Goal: Task Accomplishment & Management: Manage account settings

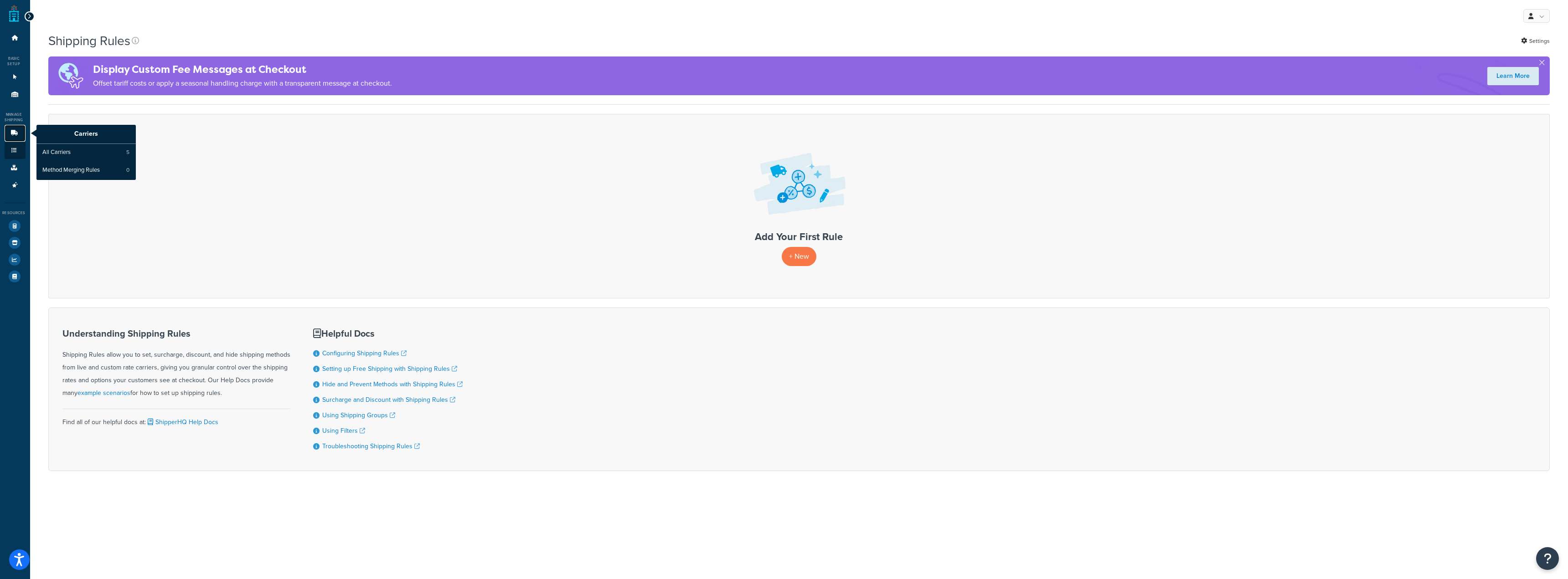
click at [7, 128] on link "Carriers" at bounding box center [15, 133] width 21 height 17
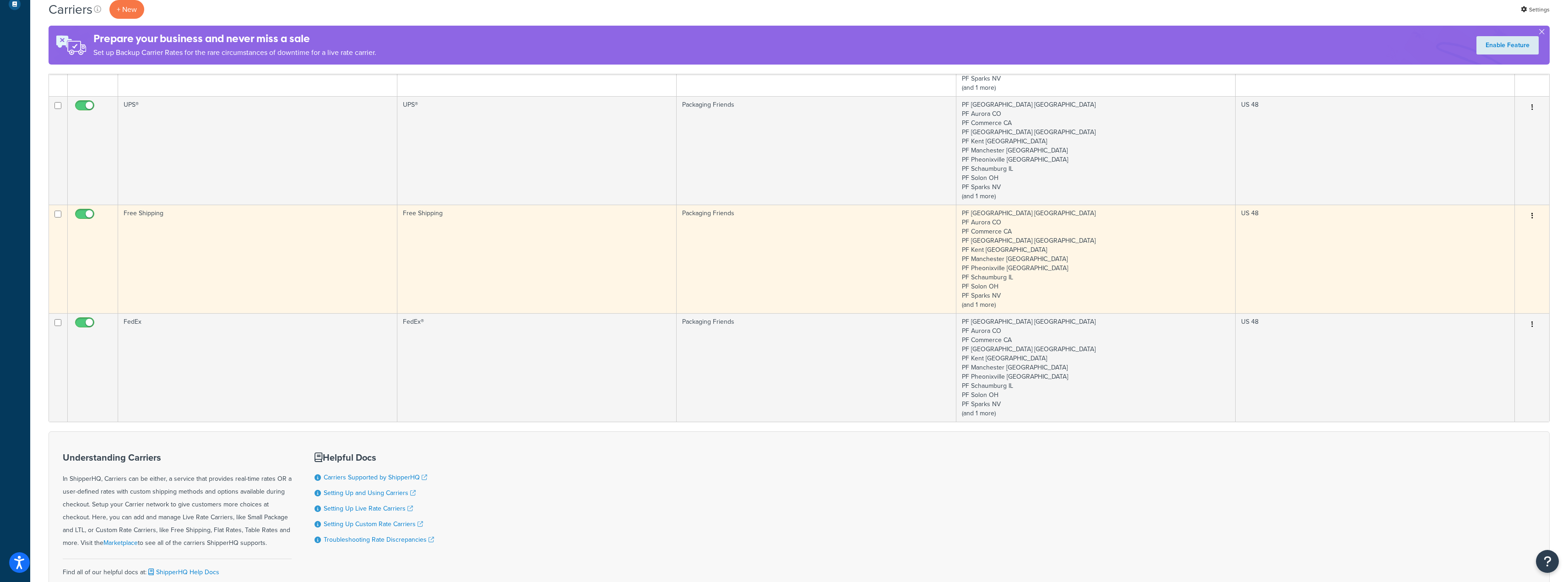
scroll to position [274, 0]
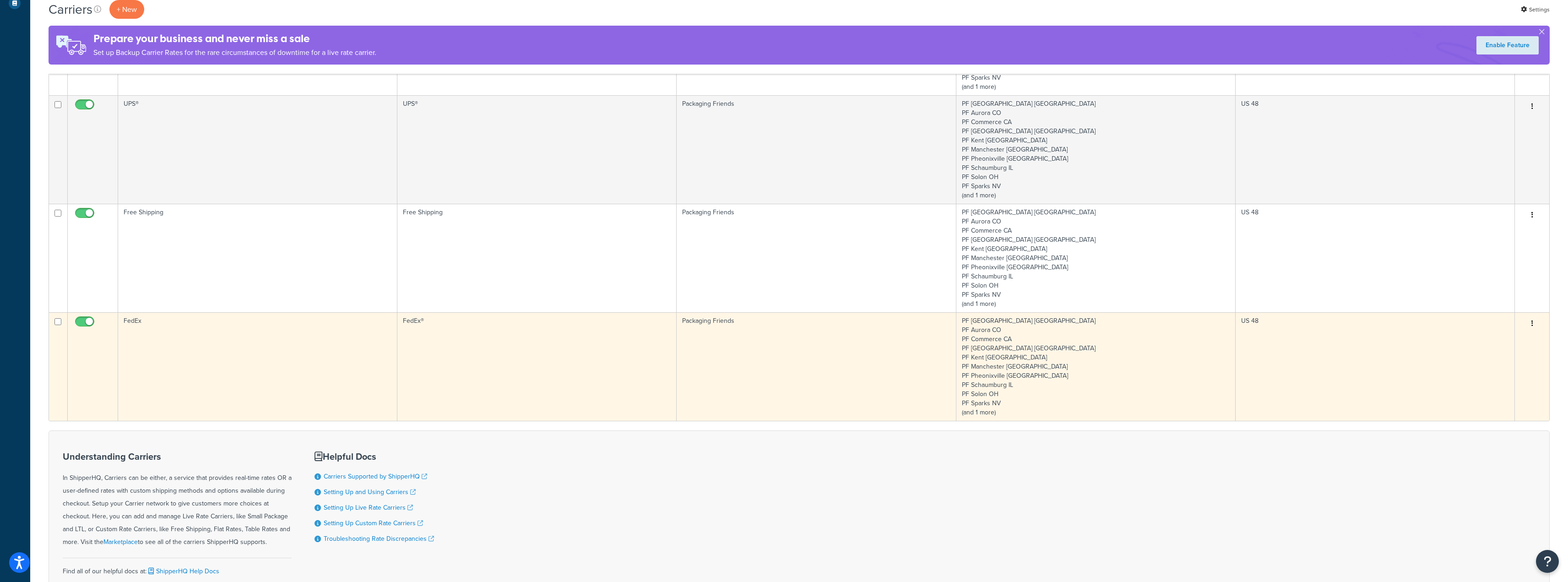
click at [380, 354] on td "FedEx" at bounding box center [257, 366] width 279 height 108
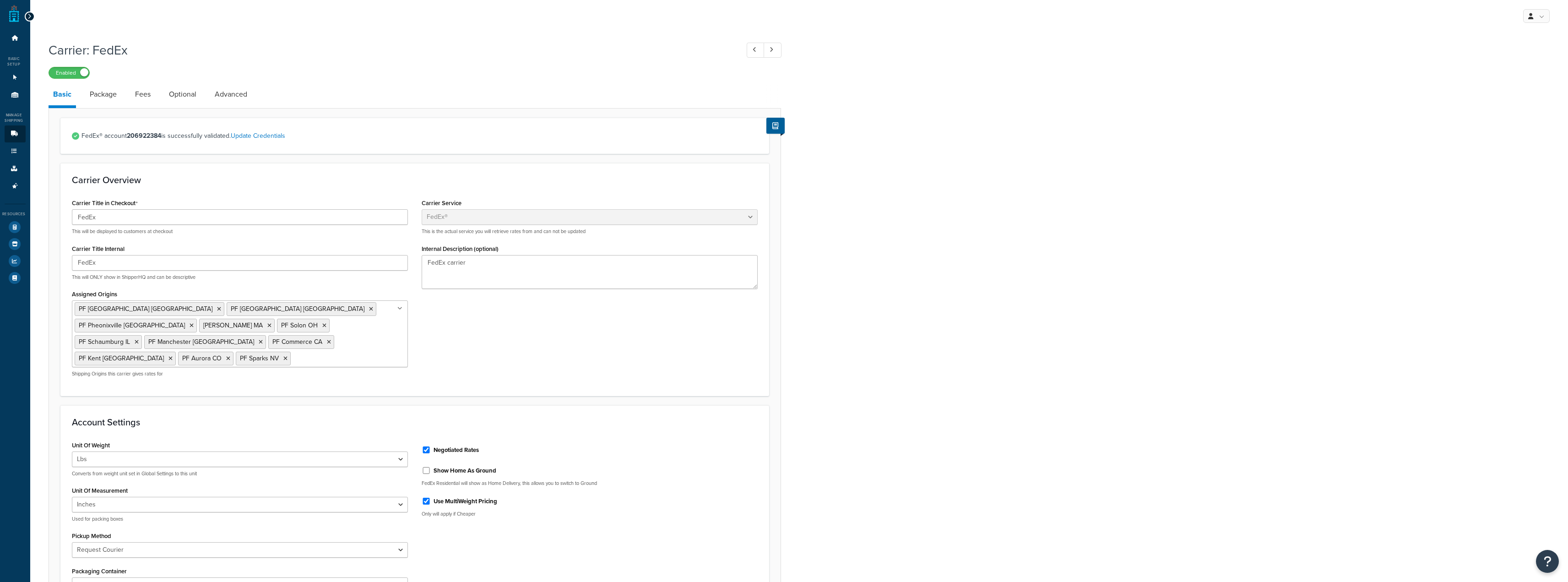
select select "fedEx"
select select "REQUEST_COURIER"
select select "YOUR_PACKAGING"
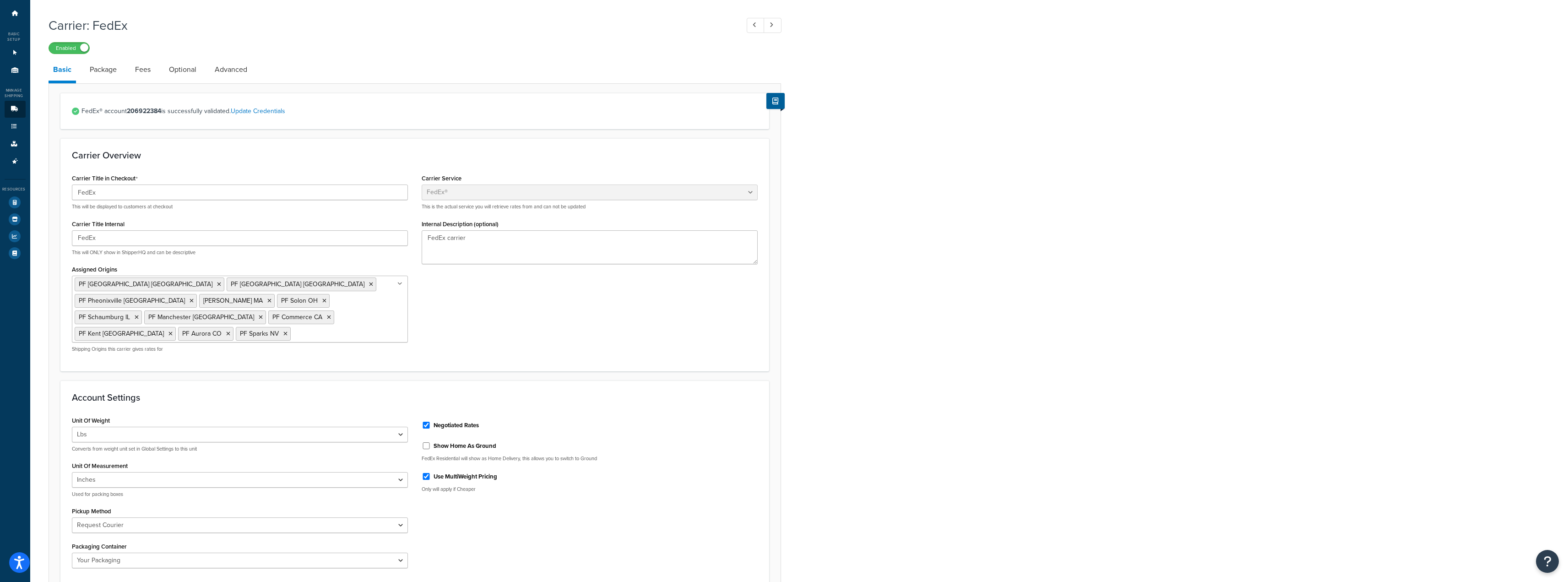
scroll to position [46, 0]
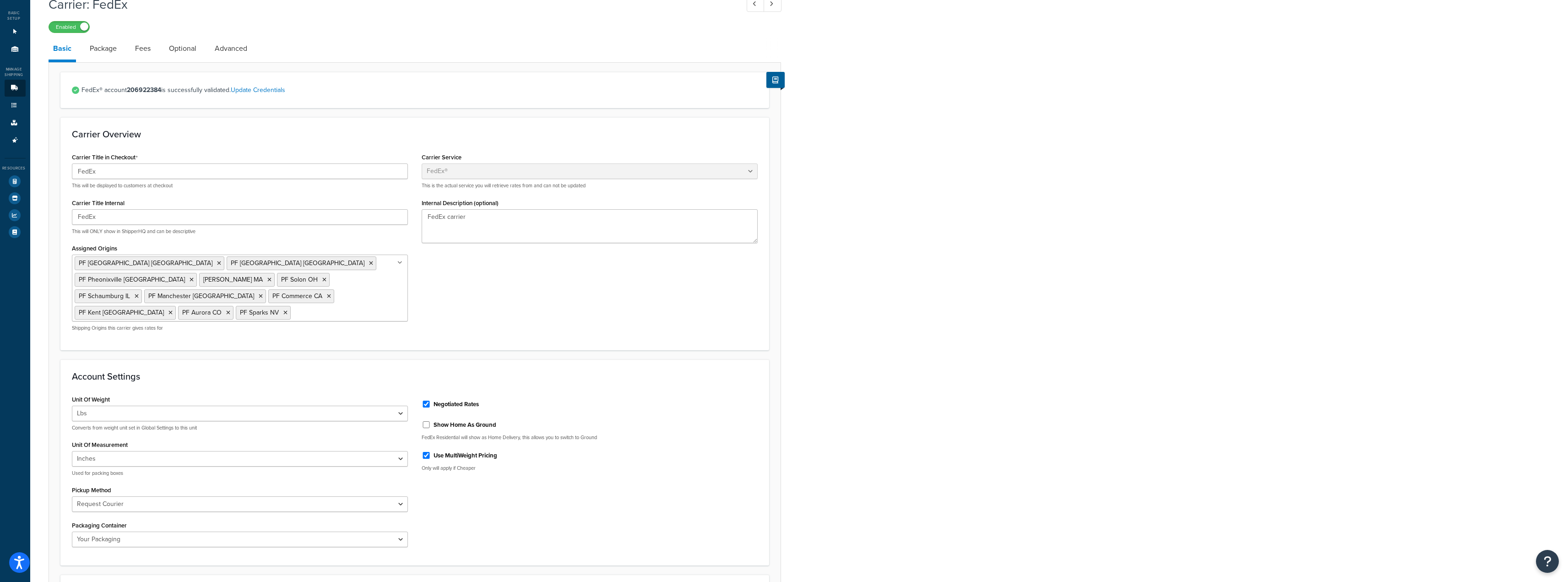
click at [595, 340] on form "FedEx® account 206922384 is successfully validated. Update Credentials Carrier …" at bounding box center [414, 468] width 732 height 793
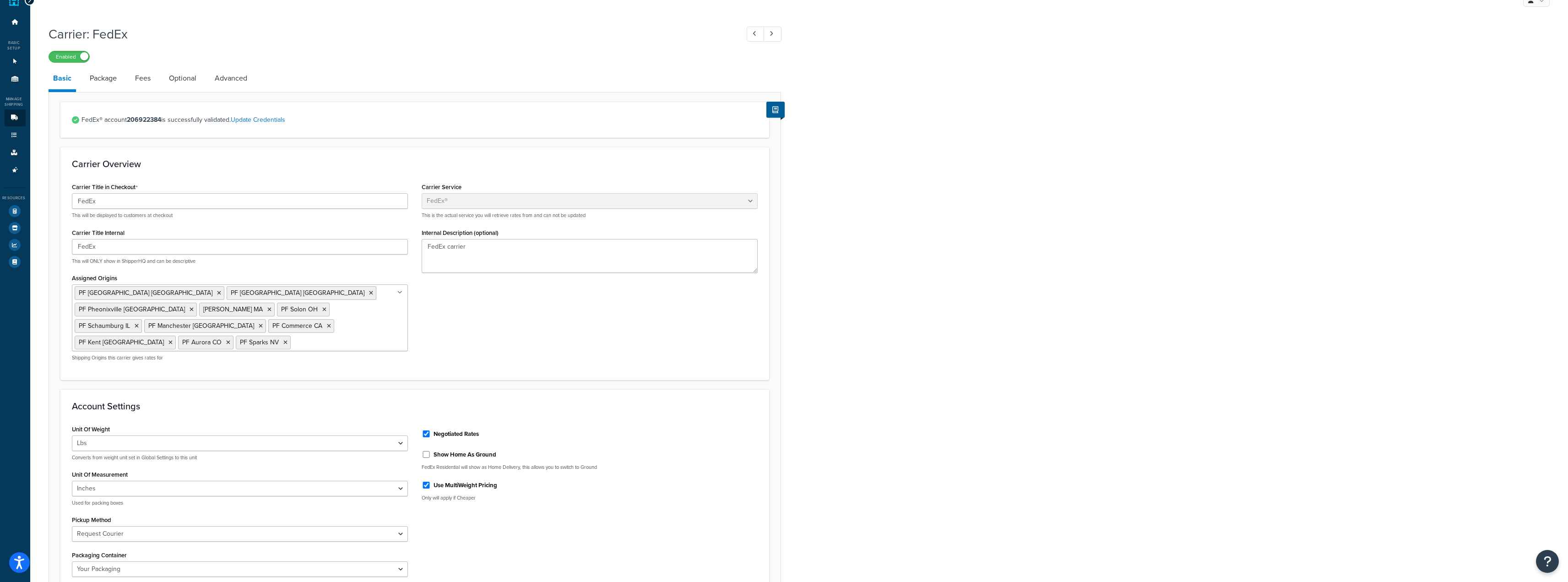
scroll to position [0, 0]
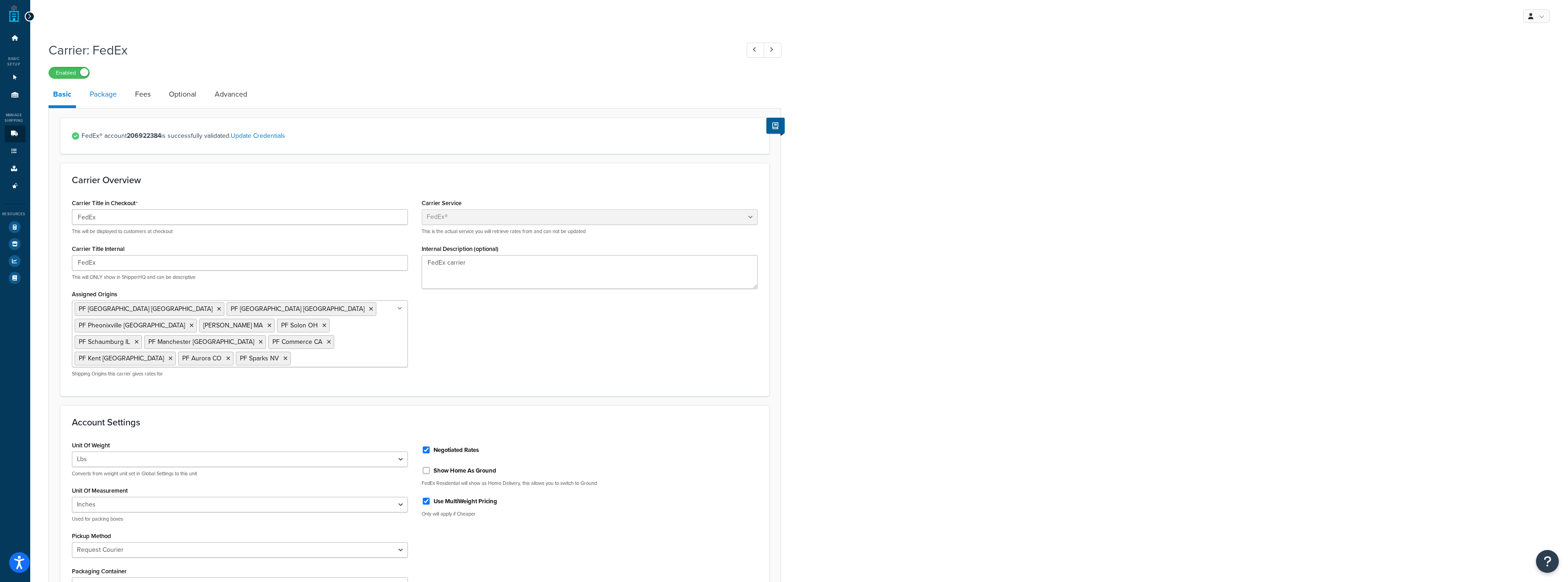
click at [96, 92] on link "Package" at bounding box center [103, 94] width 36 height 22
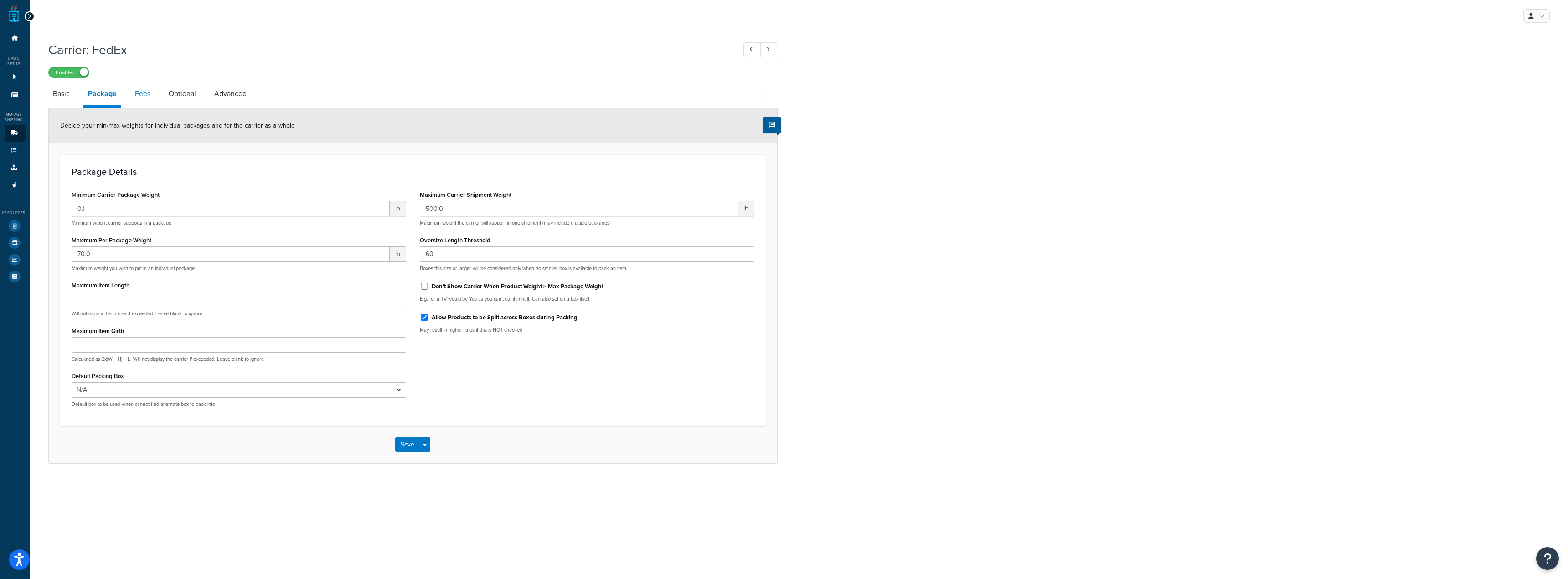
click at [139, 95] on link "Fees" at bounding box center [142, 94] width 24 height 22
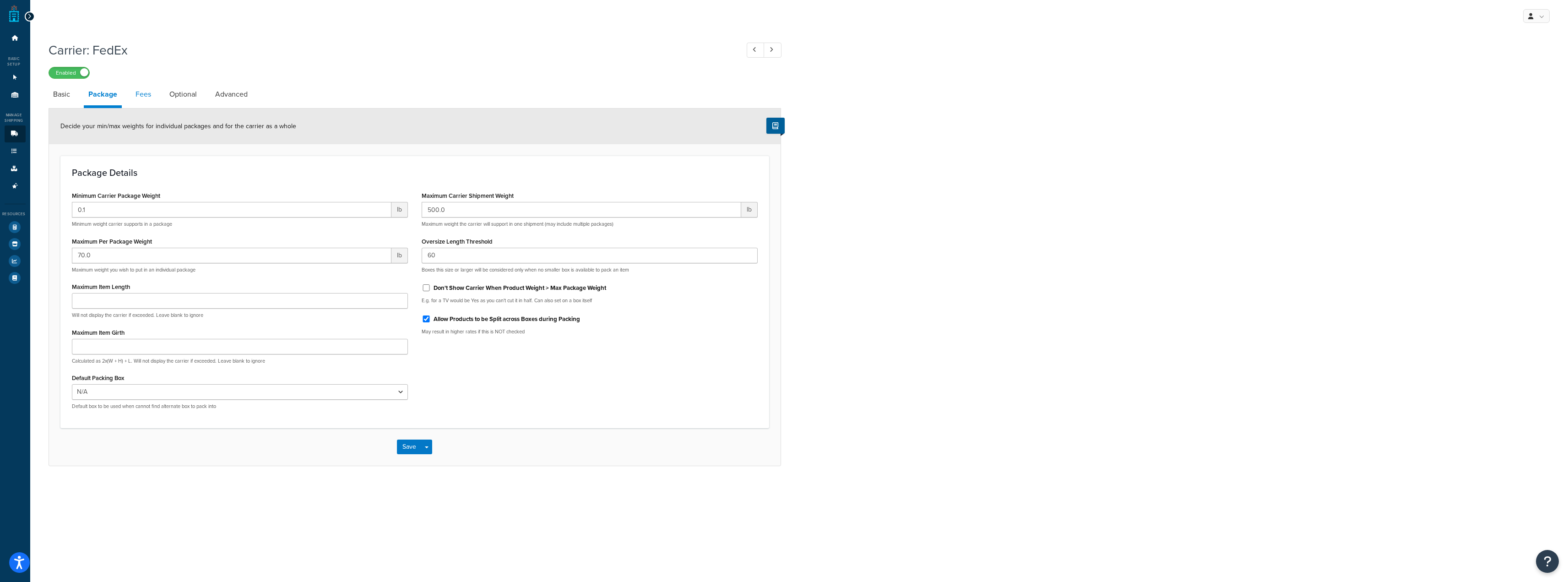
select select "AFTER"
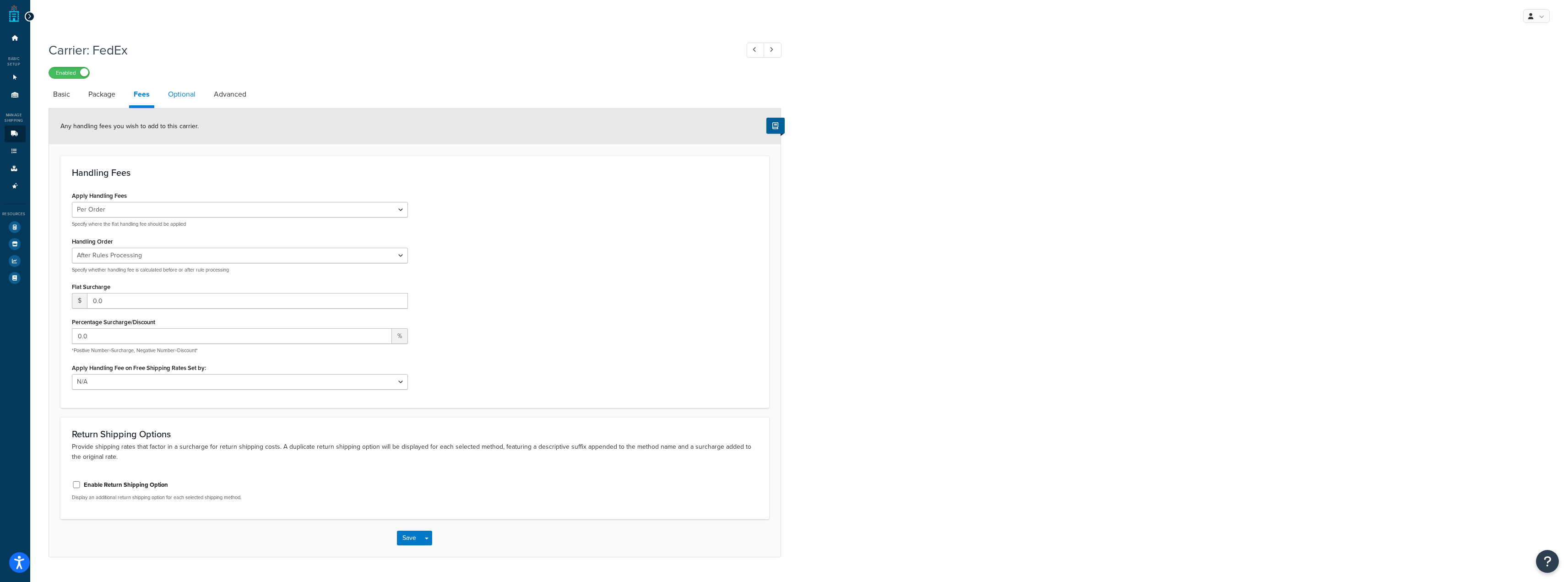
click at [166, 97] on link "Optional" at bounding box center [182, 94] width 37 height 22
select select "business"
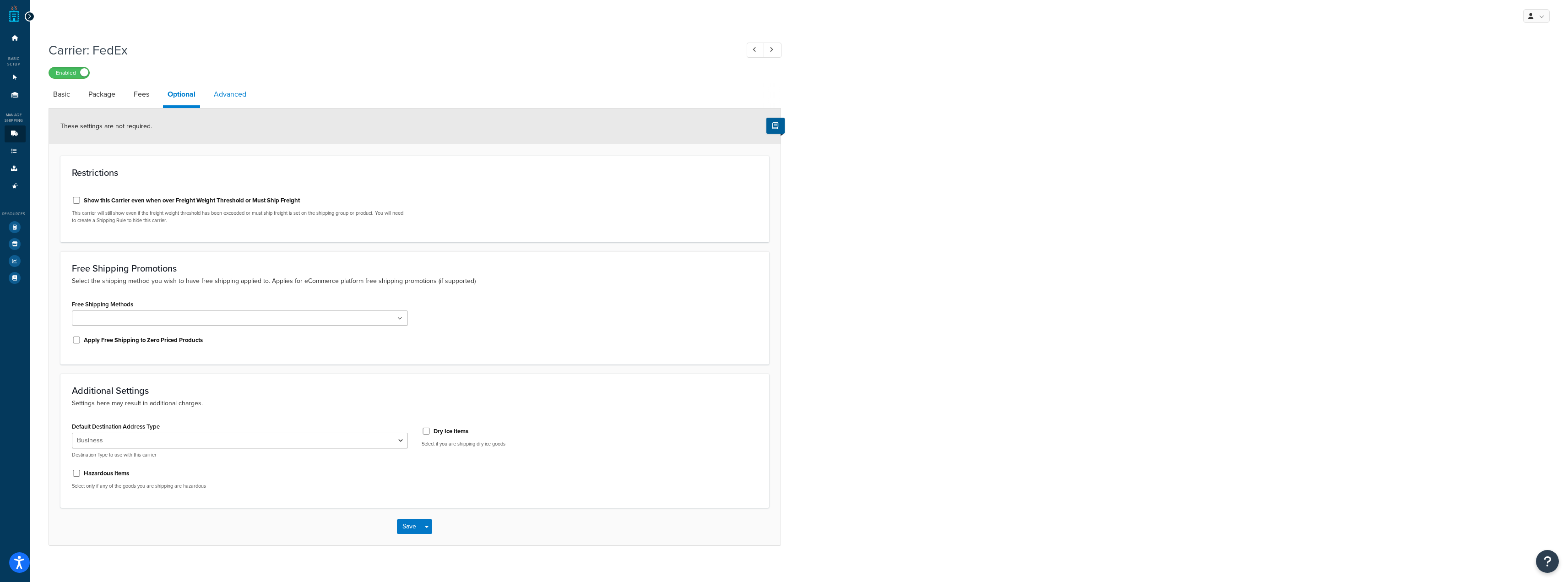
click at [235, 100] on link "Advanced" at bounding box center [230, 94] width 42 height 22
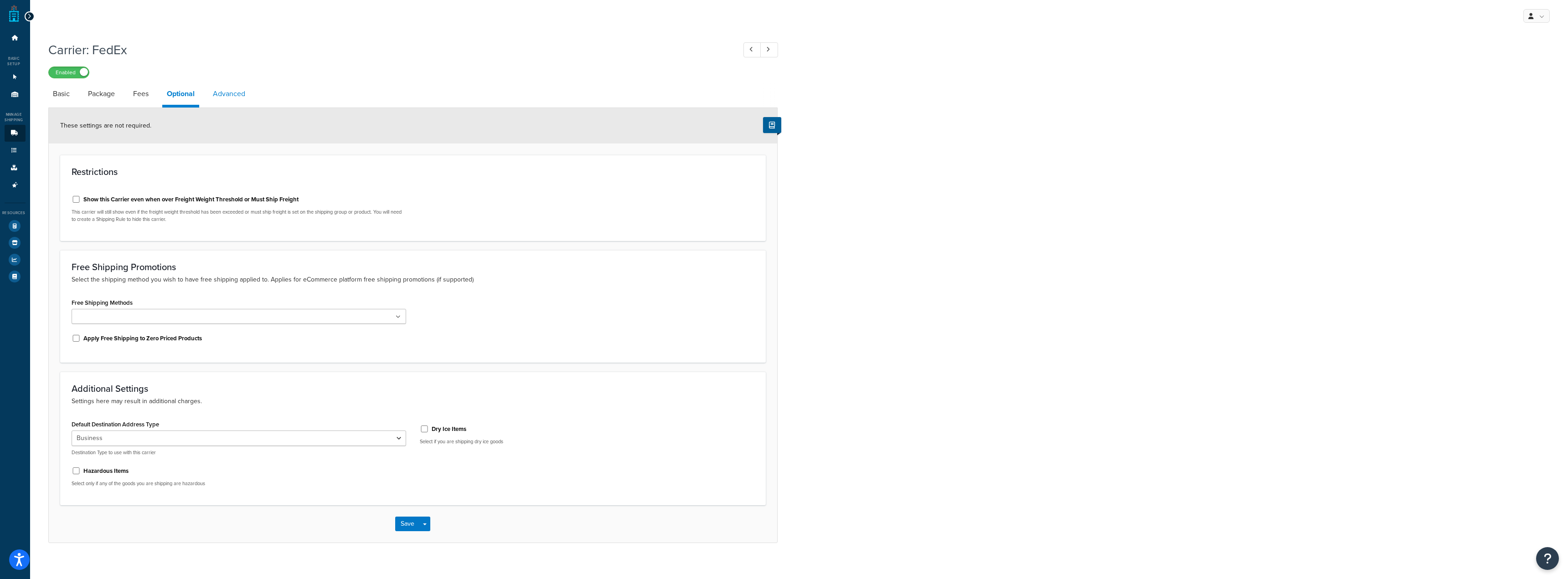
select select "false"
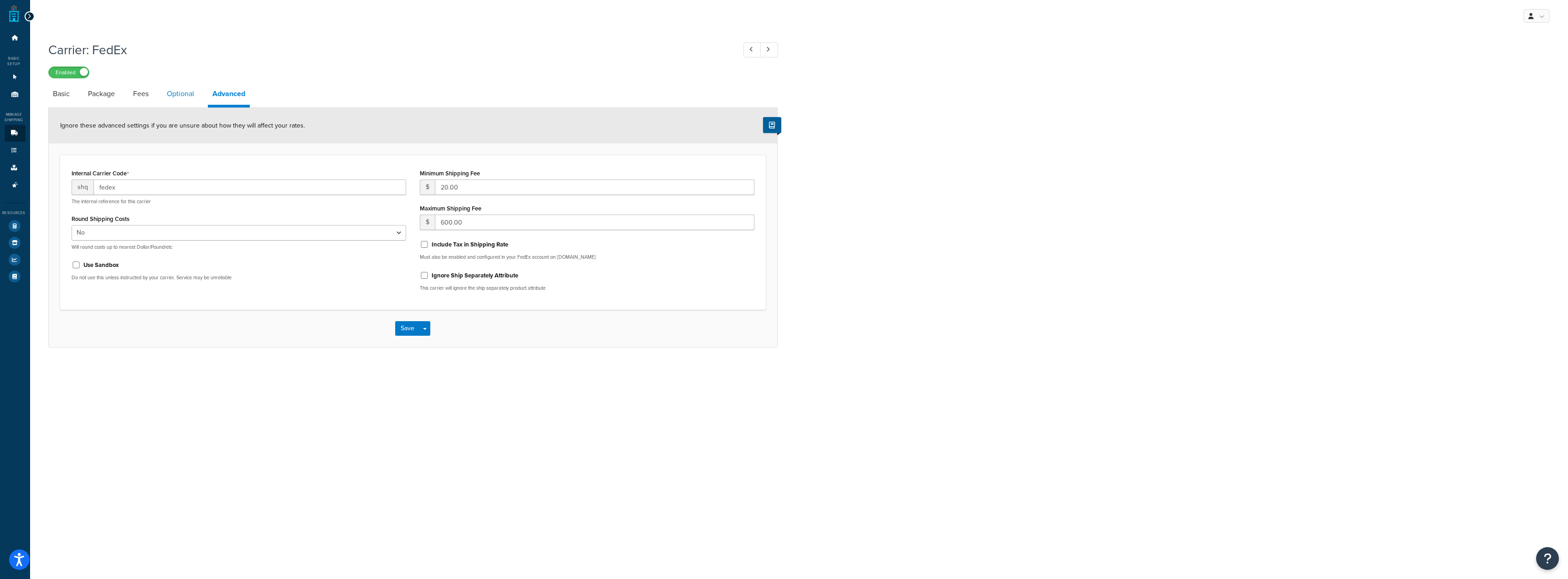
click at [183, 97] on link "Optional" at bounding box center [181, 94] width 37 height 22
select select "business"
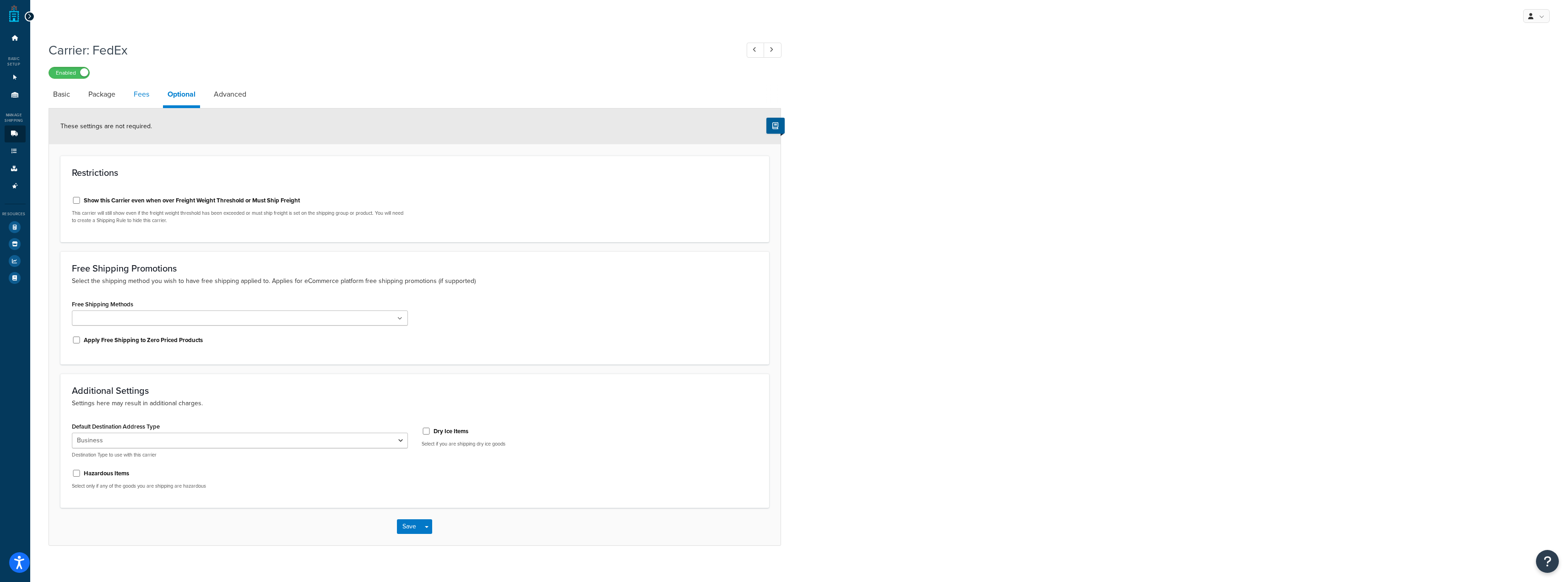
click at [138, 97] on link "Fees" at bounding box center [141, 94] width 24 height 22
select select "AFTER"
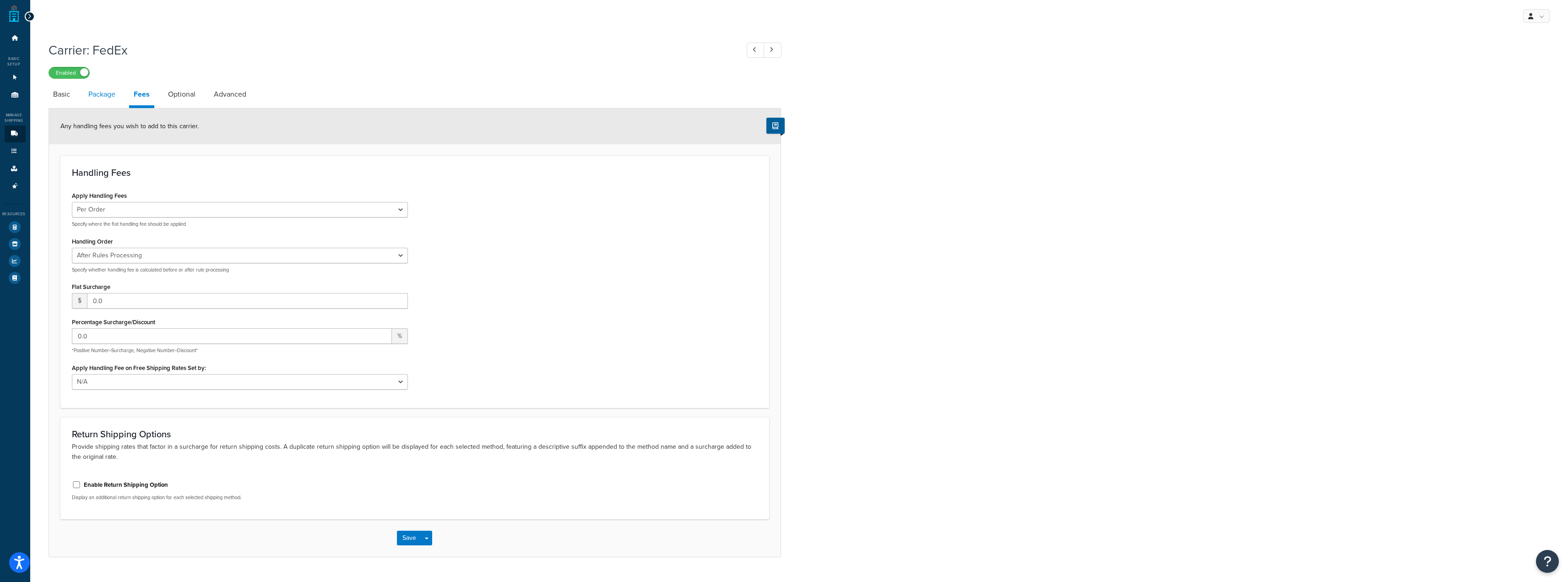
click at [99, 100] on link "Package" at bounding box center [101, 94] width 36 height 22
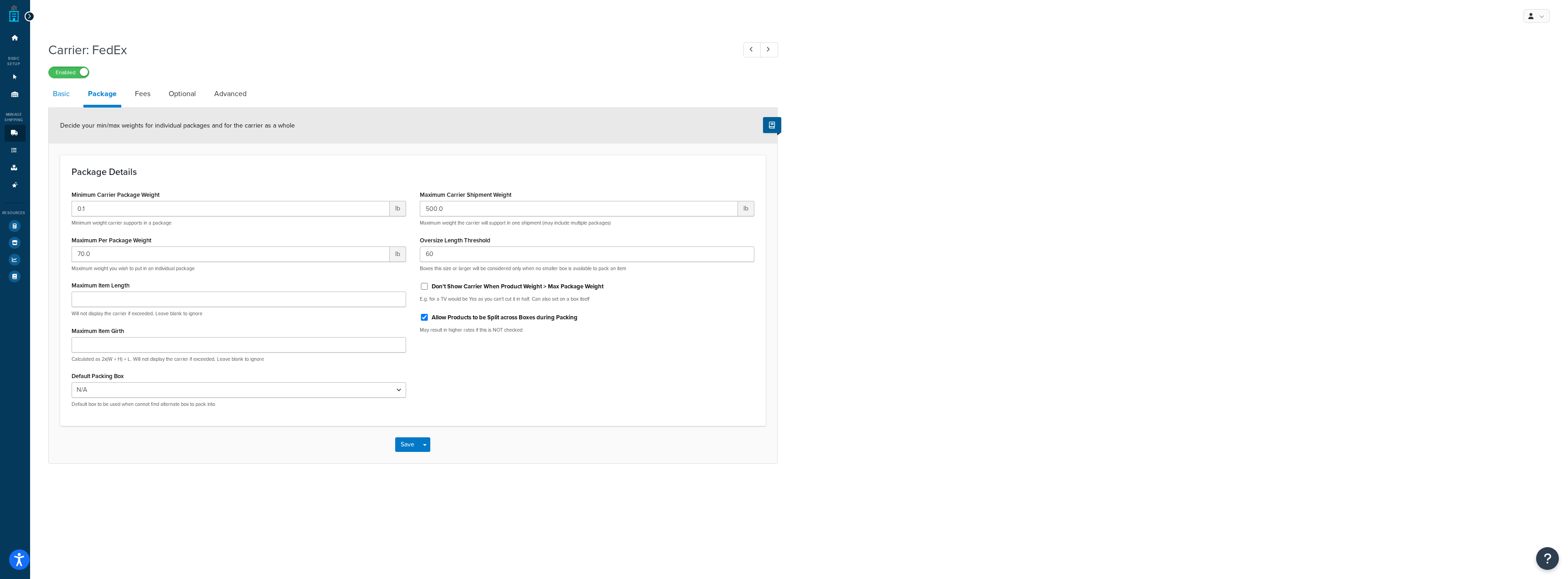
click at [58, 97] on link "Basic" at bounding box center [61, 94] width 26 height 22
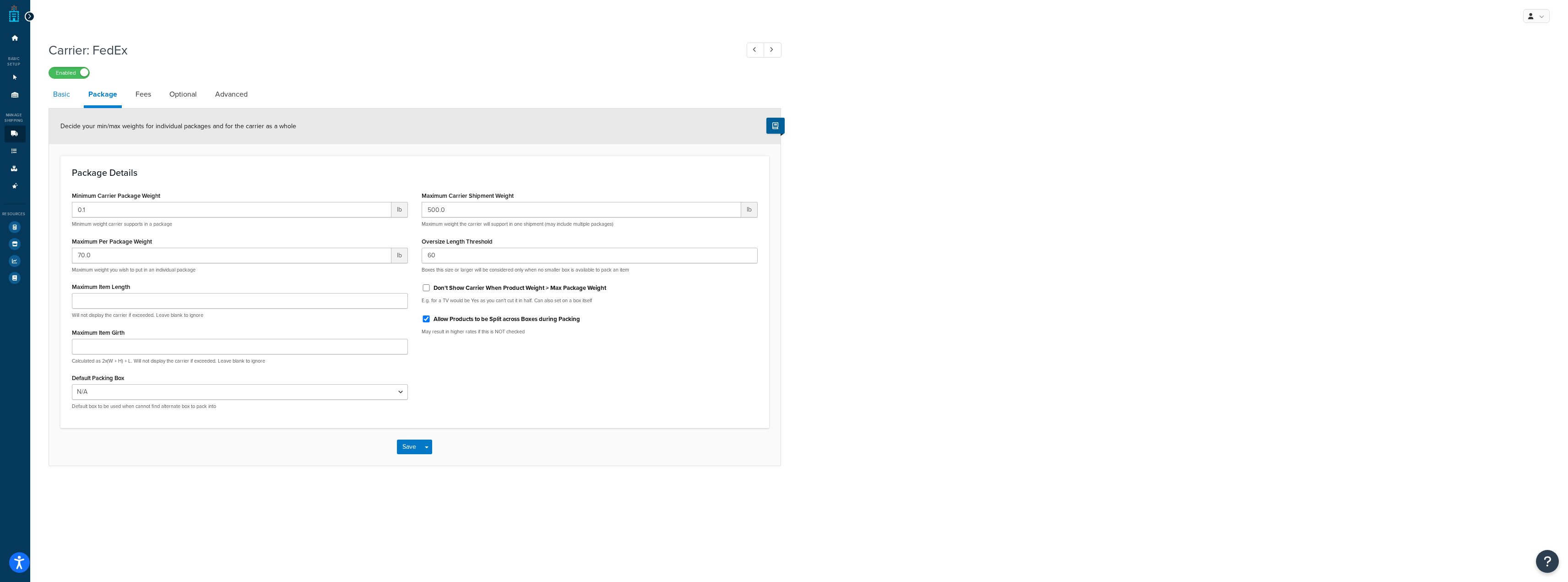
select select "fedEx"
select select "REQUEST_COURIER"
select select "YOUR_PACKAGING"
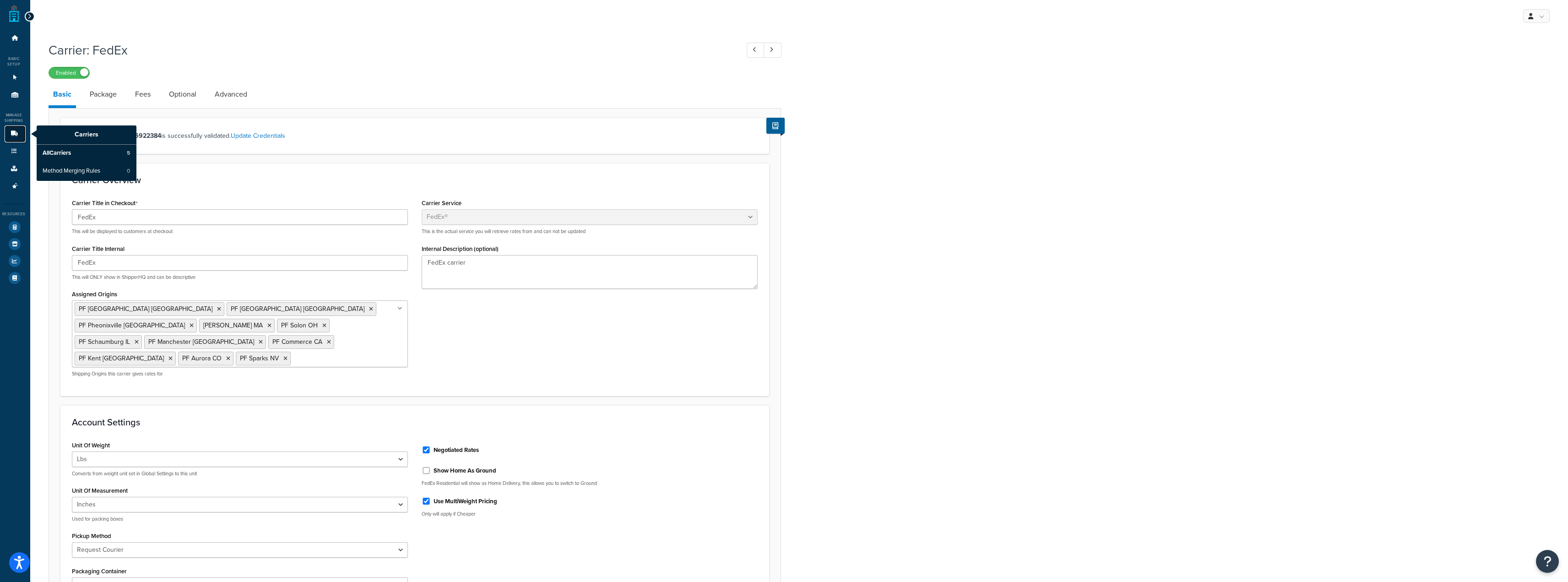
click at [10, 134] on icon at bounding box center [14, 133] width 9 height 6
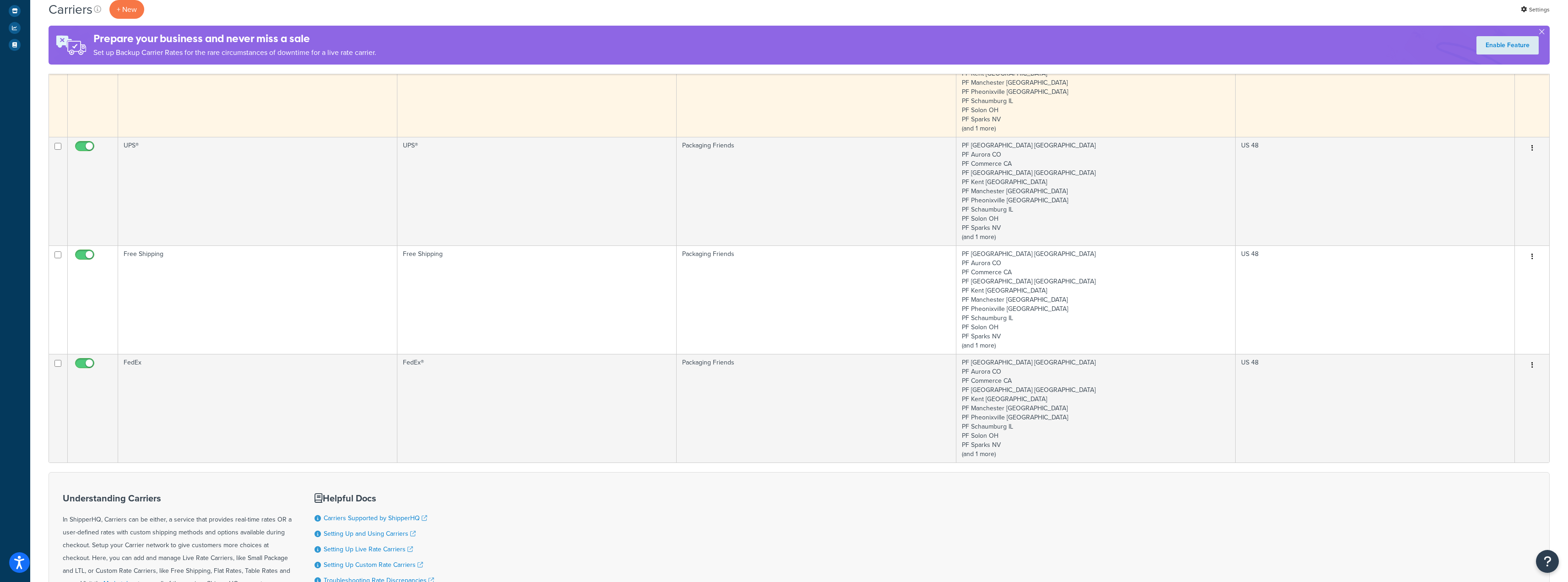
scroll to position [274, 0]
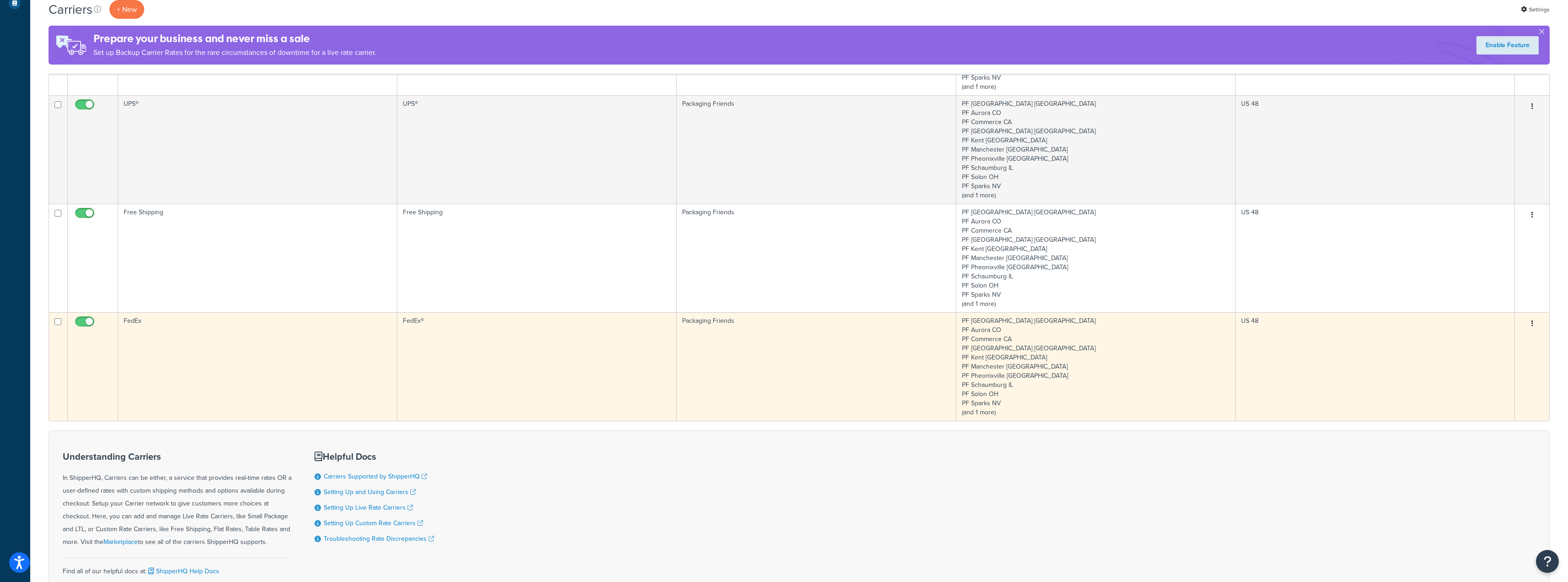
click at [502, 334] on td "FedEx®" at bounding box center [537, 366] width 279 height 108
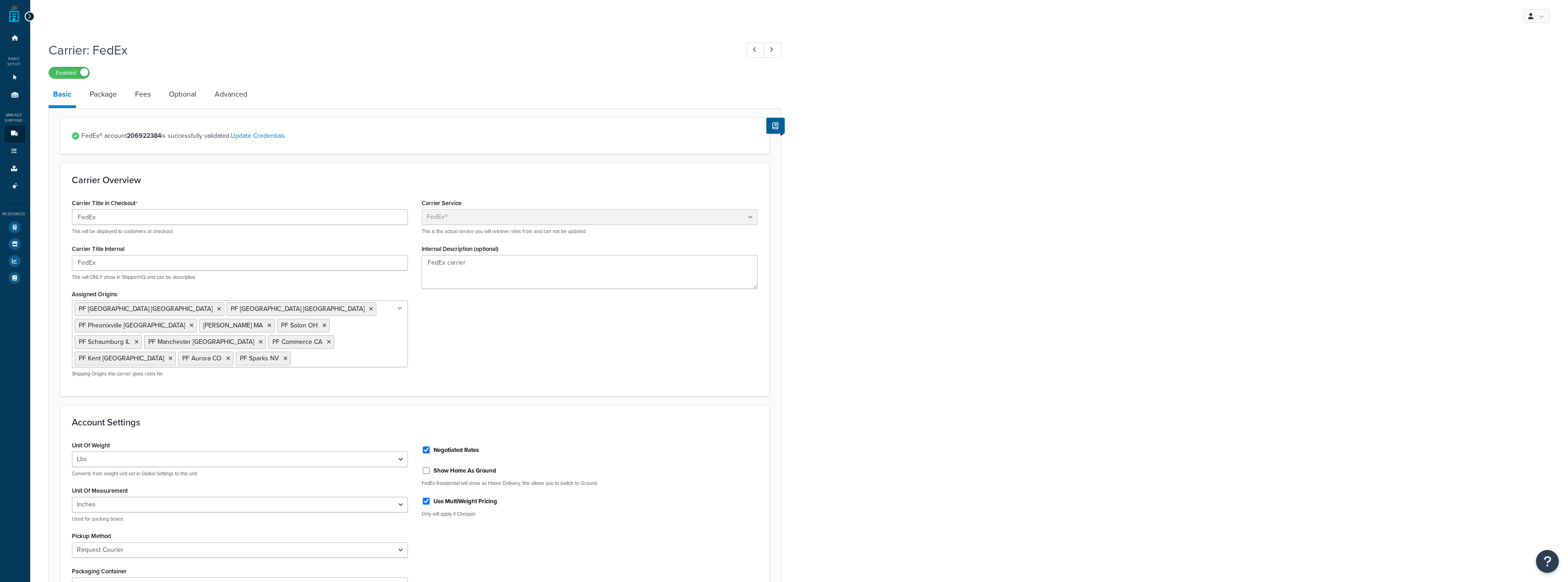
select select "fedEx"
select select "REQUEST_COURIER"
select select "YOUR_PACKAGING"
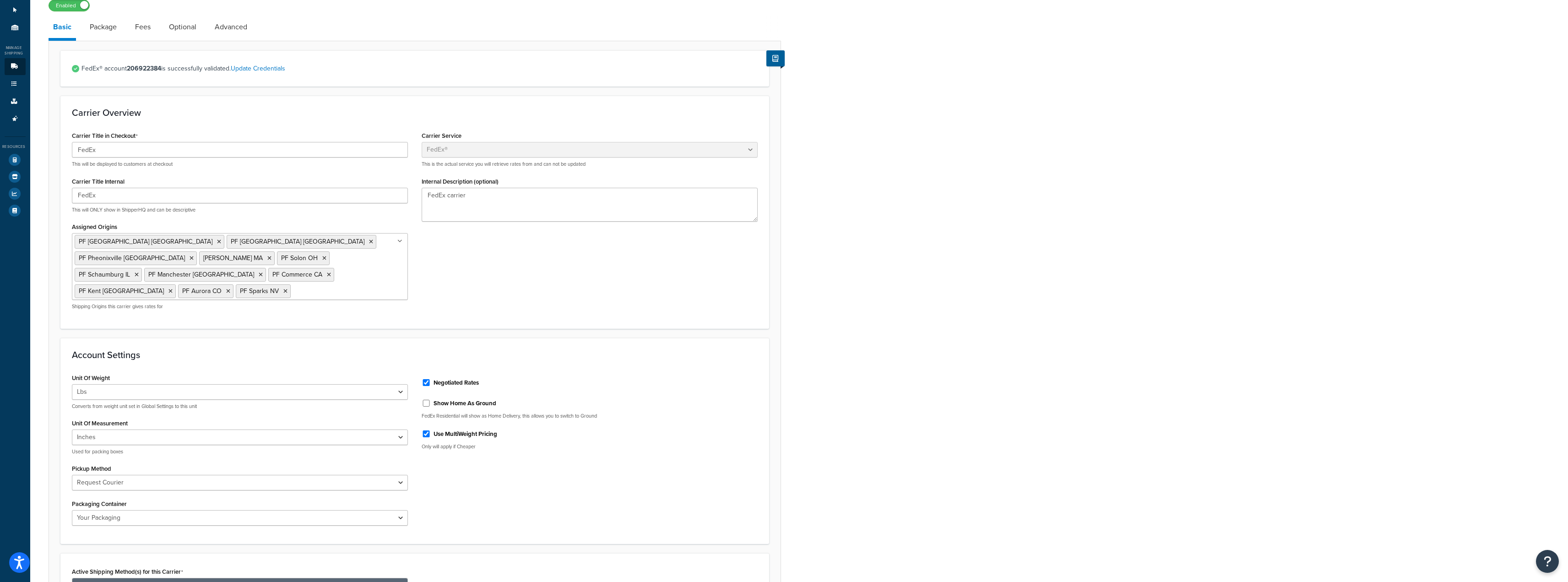
scroll to position [46, 0]
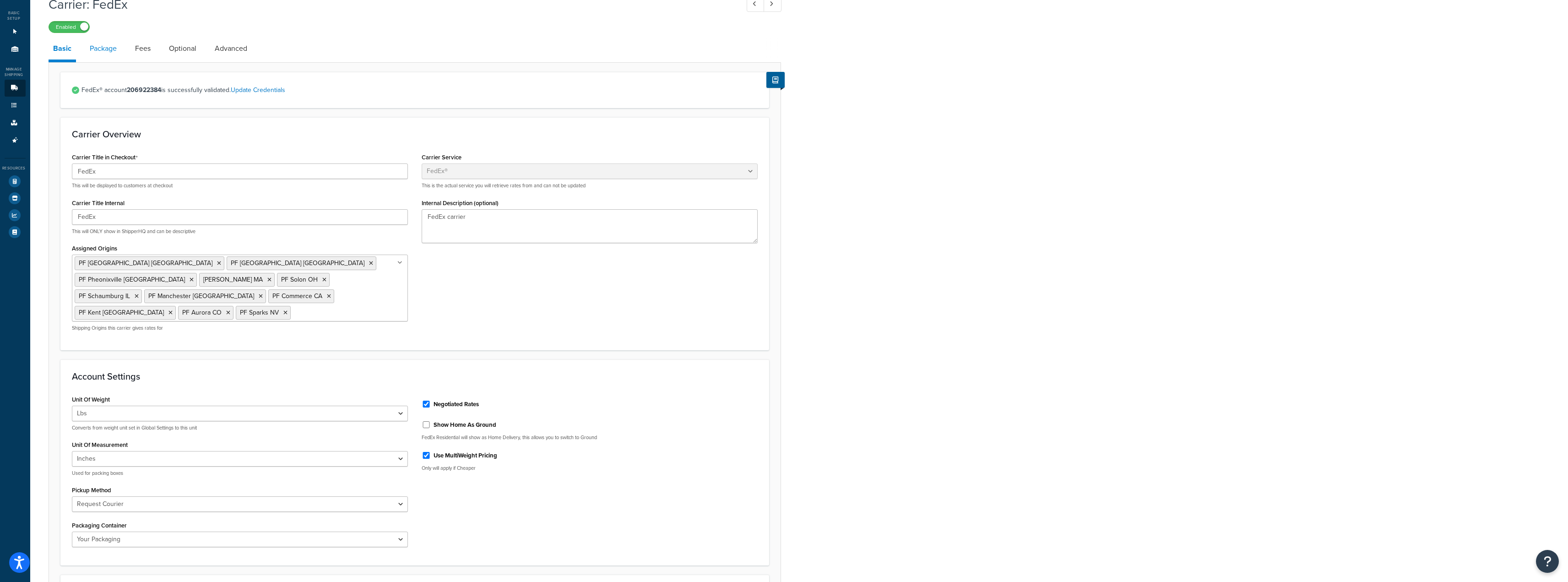
click at [103, 48] on link "Package" at bounding box center [103, 48] width 36 height 22
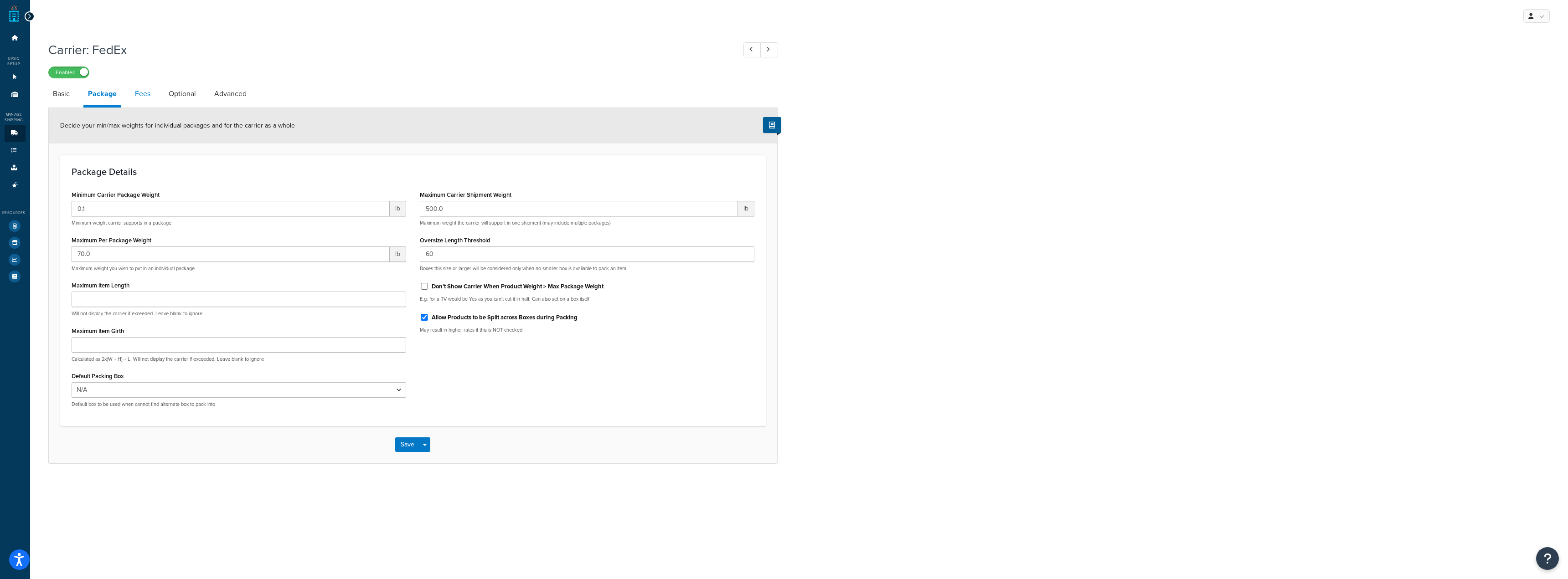
click at [143, 94] on link "Fees" at bounding box center [142, 94] width 24 height 22
select select "AFTER"
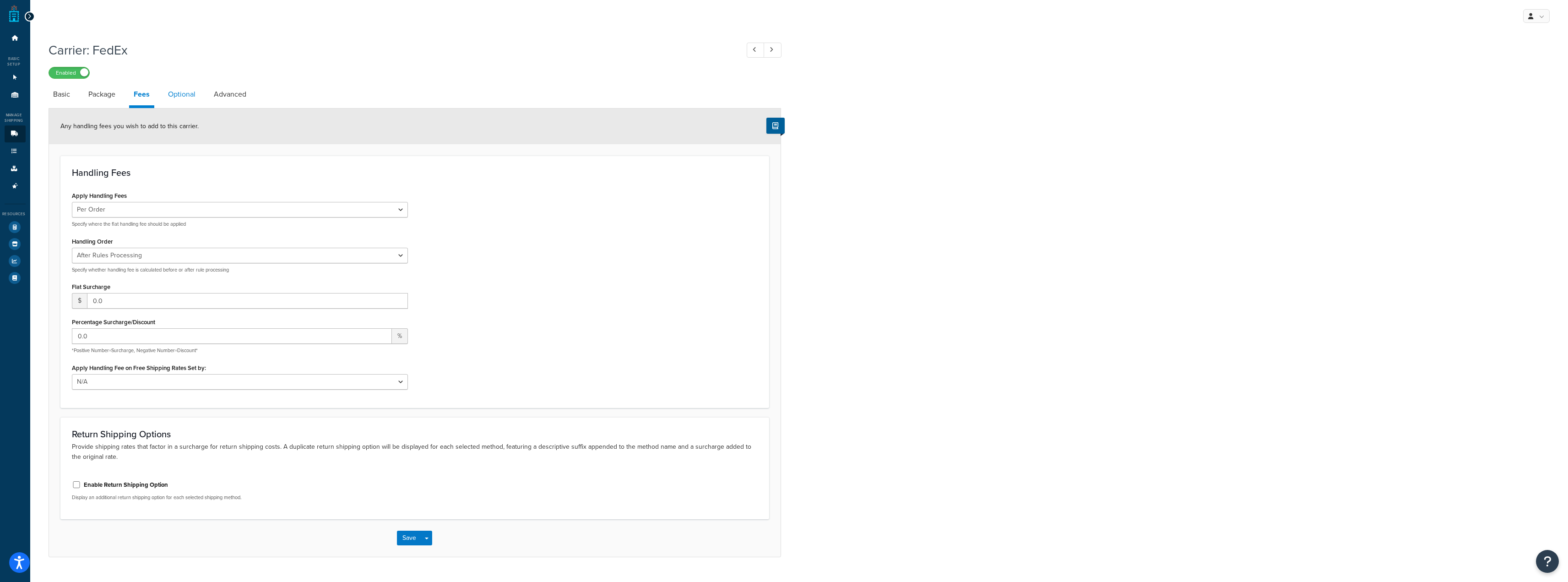
click at [178, 95] on link "Optional" at bounding box center [182, 94] width 37 height 22
select select "business"
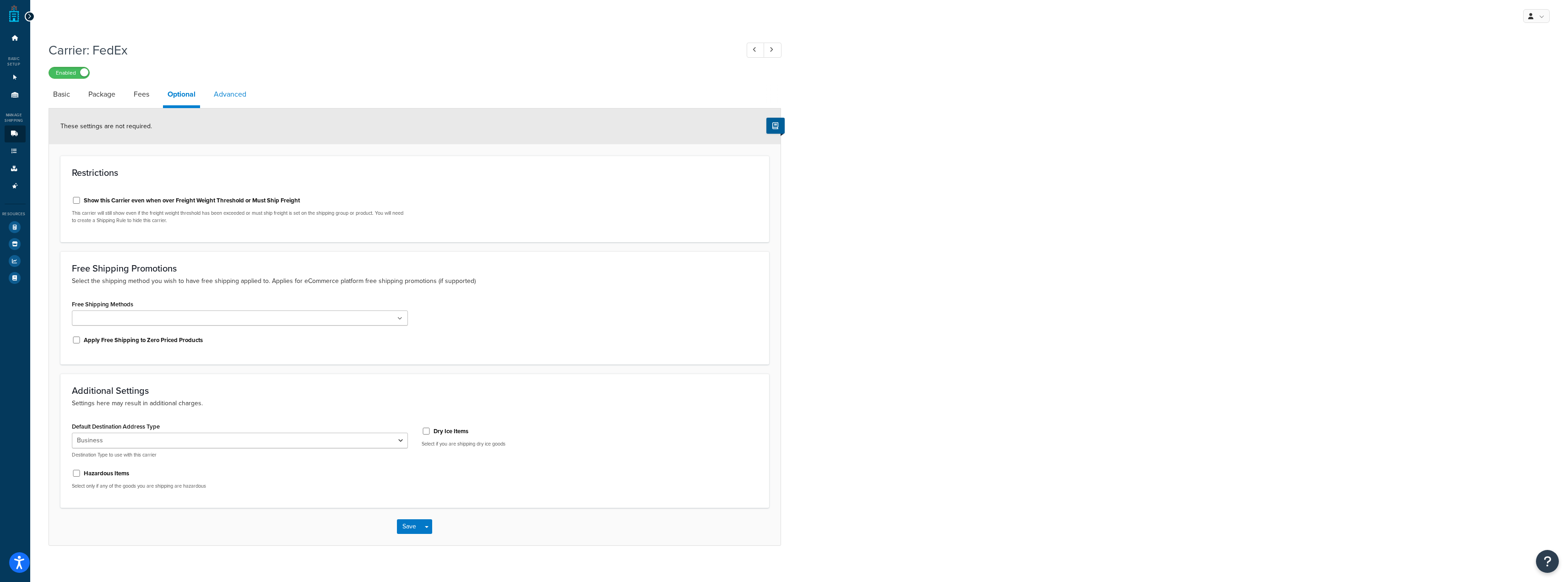
click at [242, 93] on link "Advanced" at bounding box center [230, 94] width 42 height 22
select select "false"
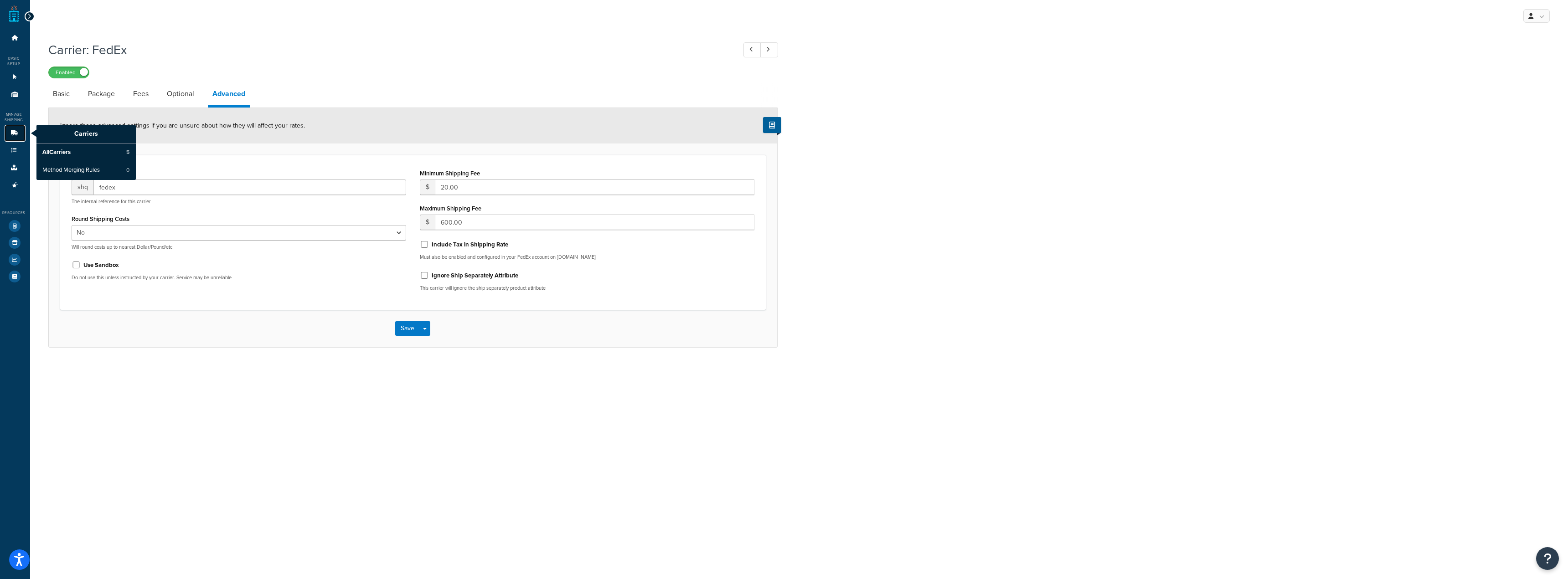
click at [17, 134] on icon at bounding box center [14, 133] width 9 height 5
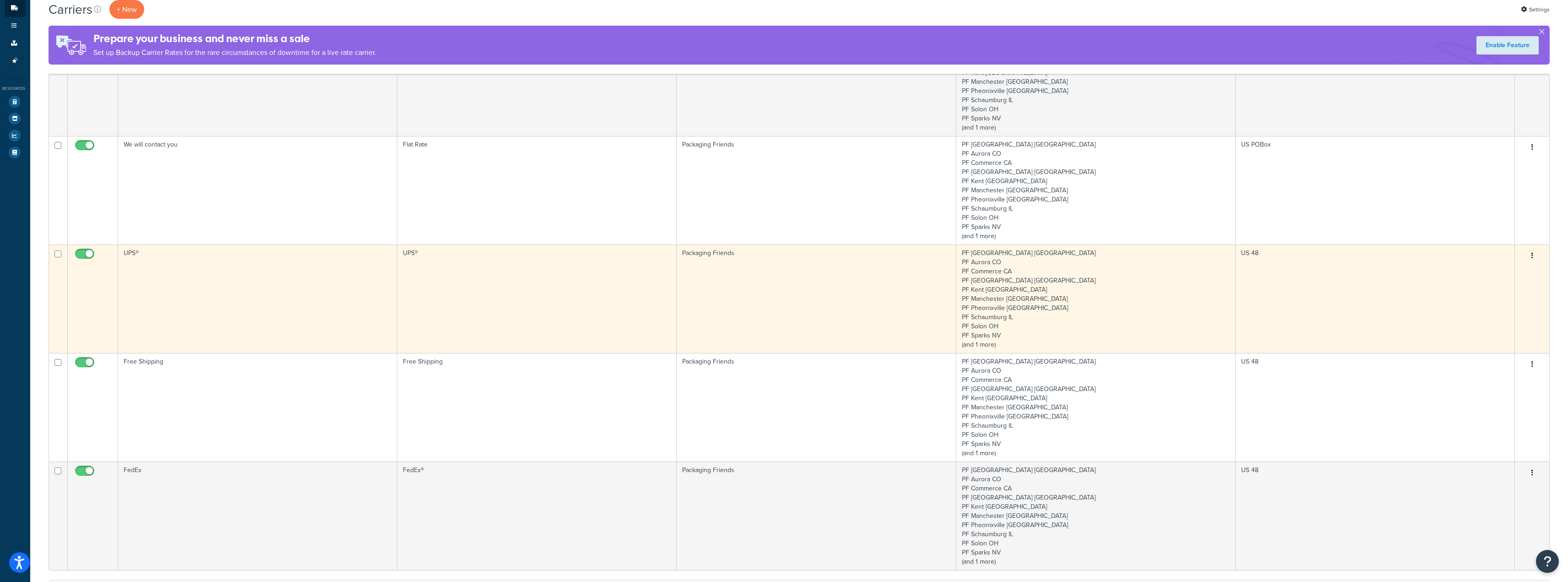
scroll to position [125, 0]
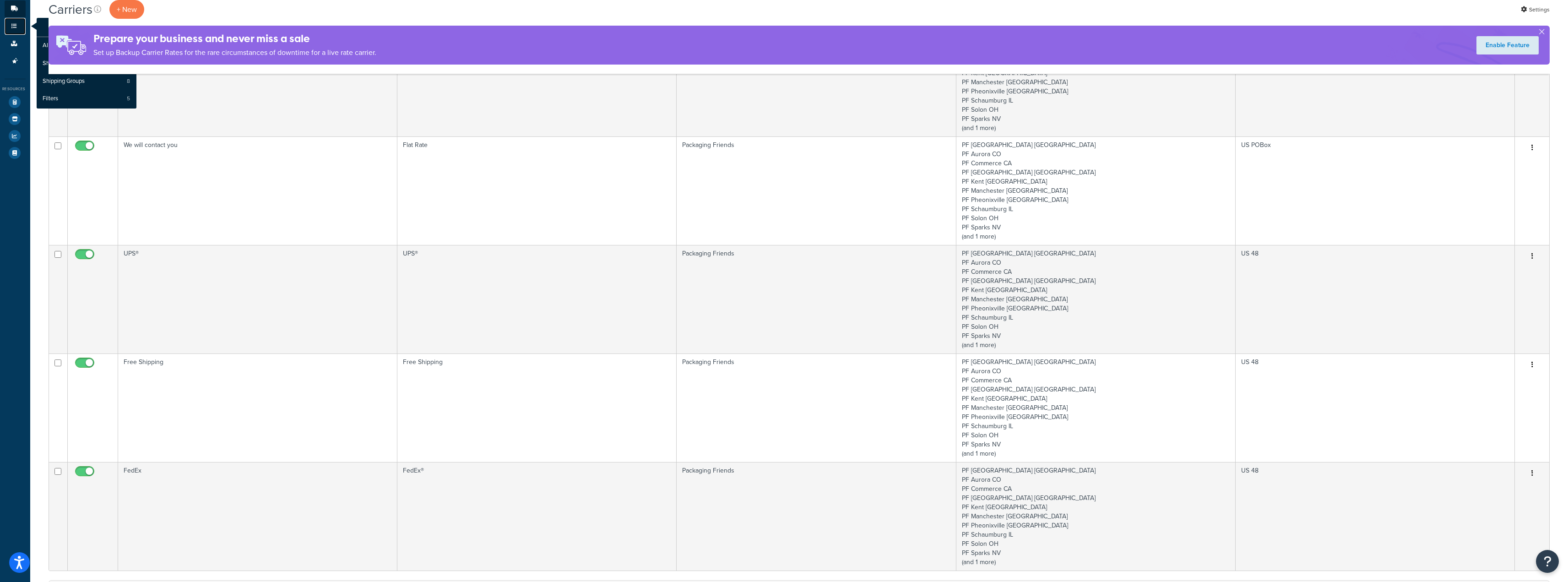
click at [13, 32] on link "Shipping Rules" at bounding box center [15, 26] width 21 height 17
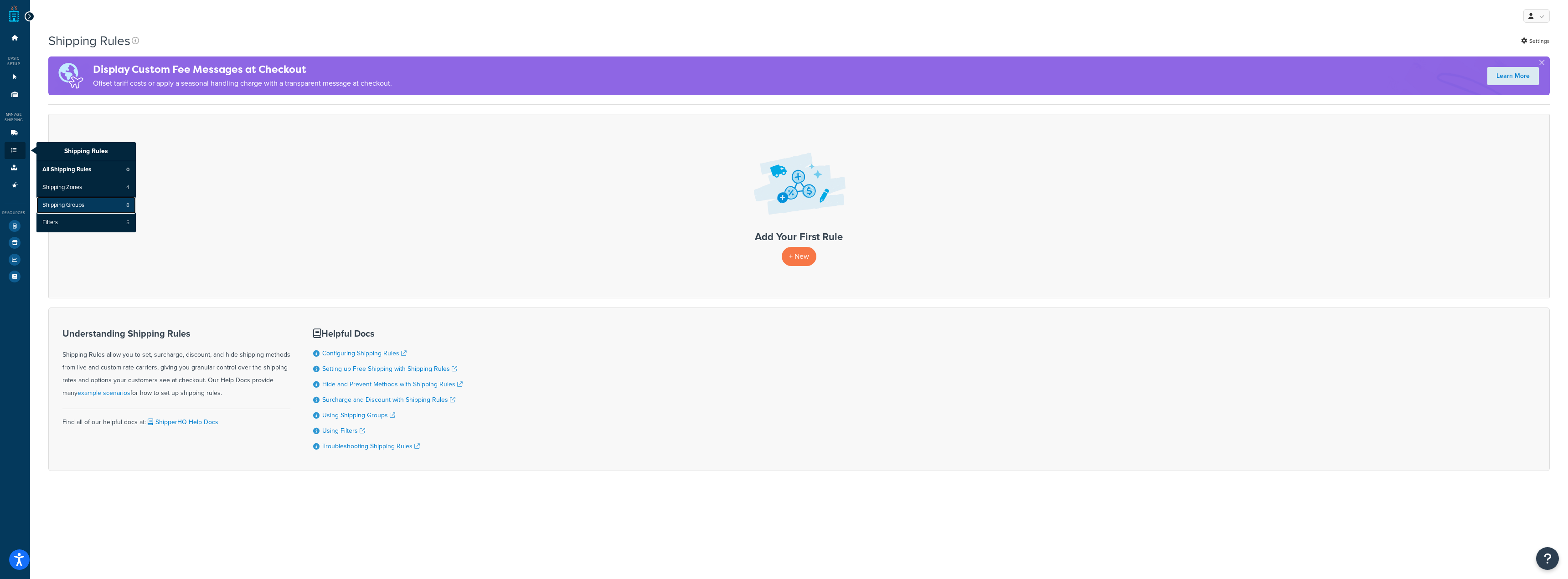
click at [89, 208] on link "Shipping Groups 8" at bounding box center [86, 205] width 99 height 17
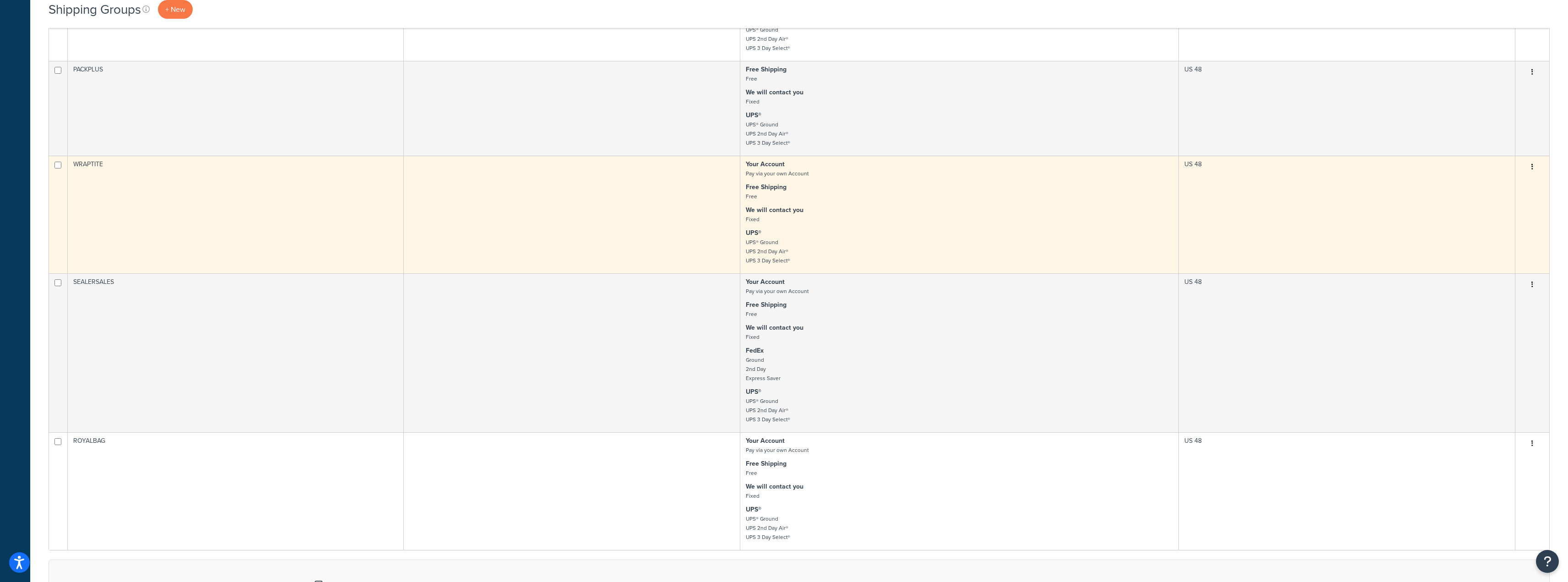
scroll to position [504, 0]
click at [645, 253] on td at bounding box center [572, 215] width 336 height 117
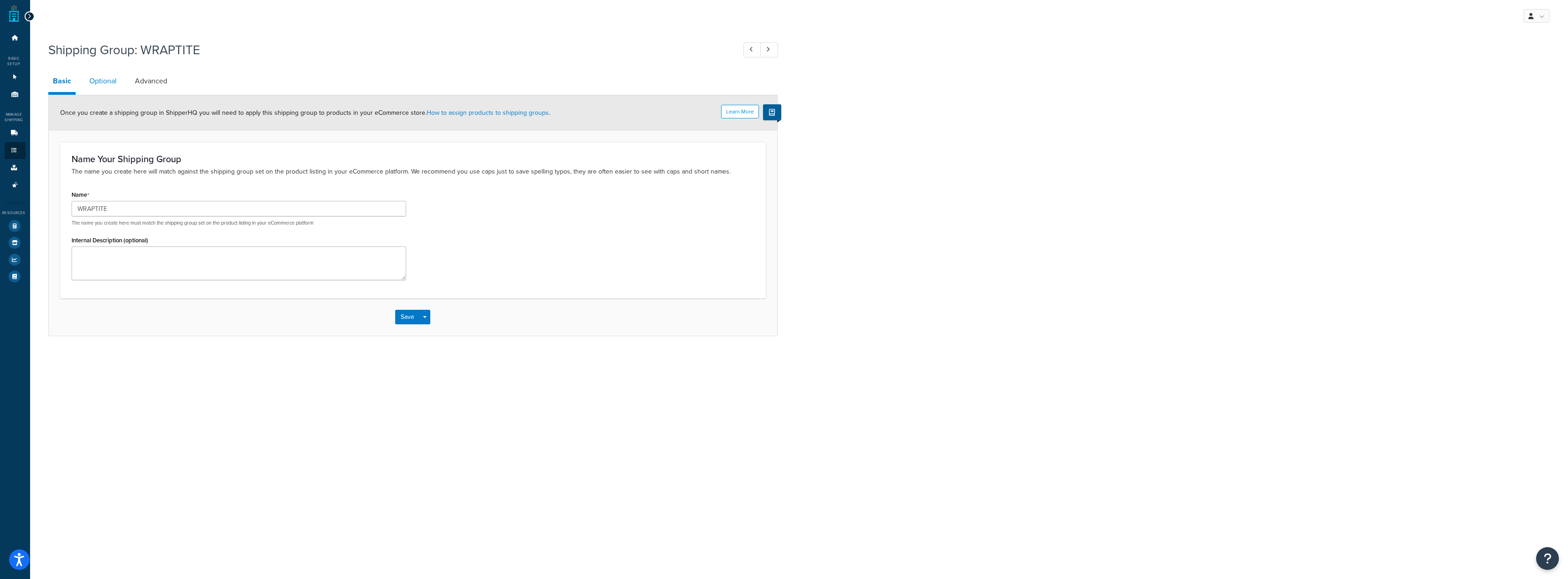
click at [98, 72] on link "Optional" at bounding box center [103, 81] width 37 height 22
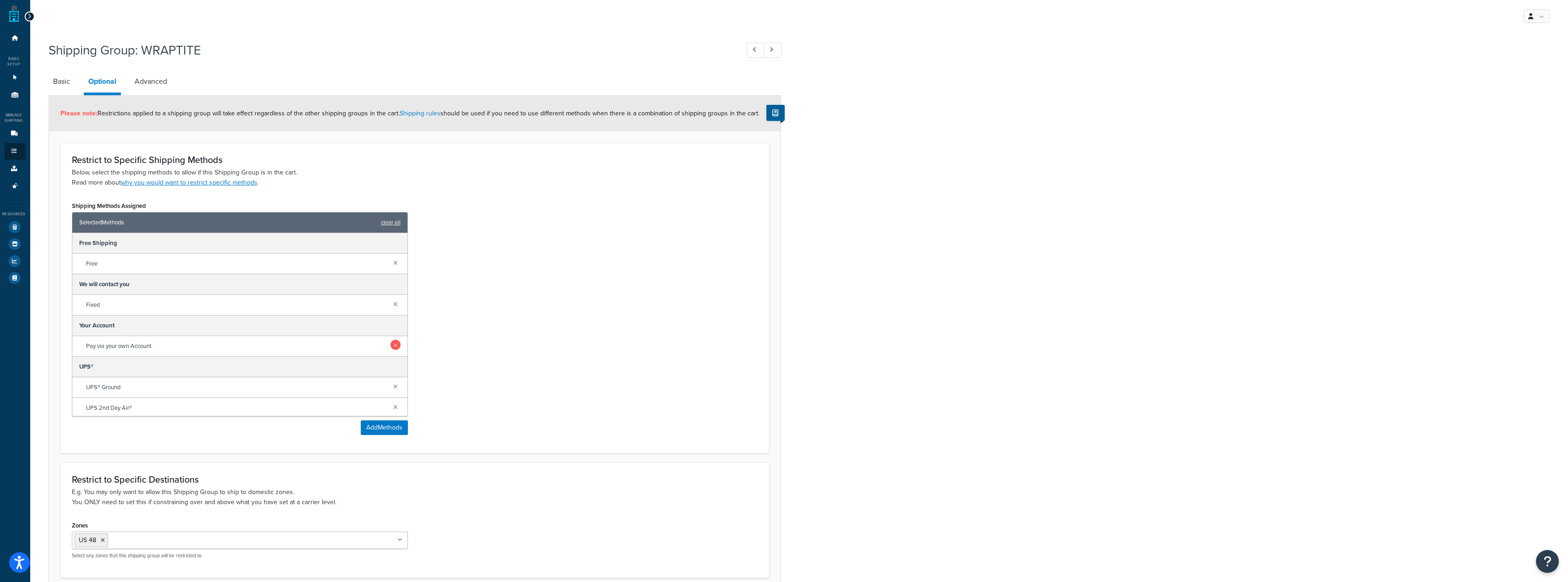
click at [391, 348] on link at bounding box center [396, 345] width 10 height 10
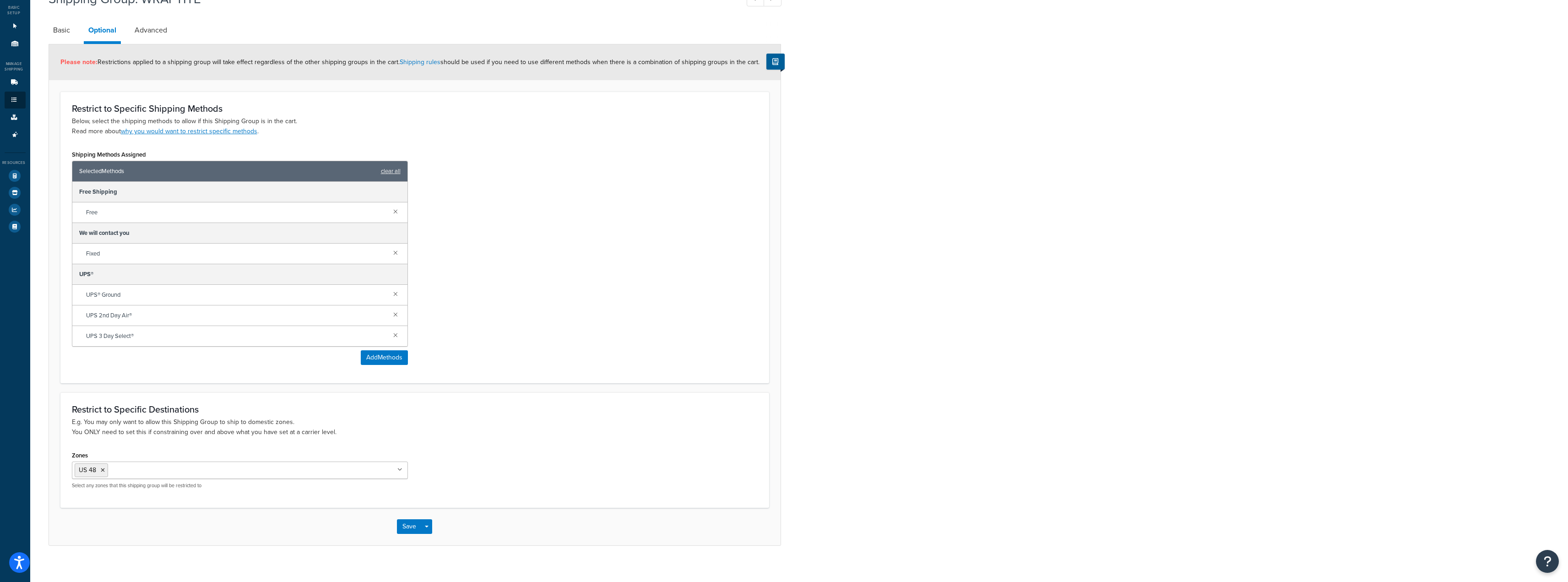
scroll to position [62, 0]
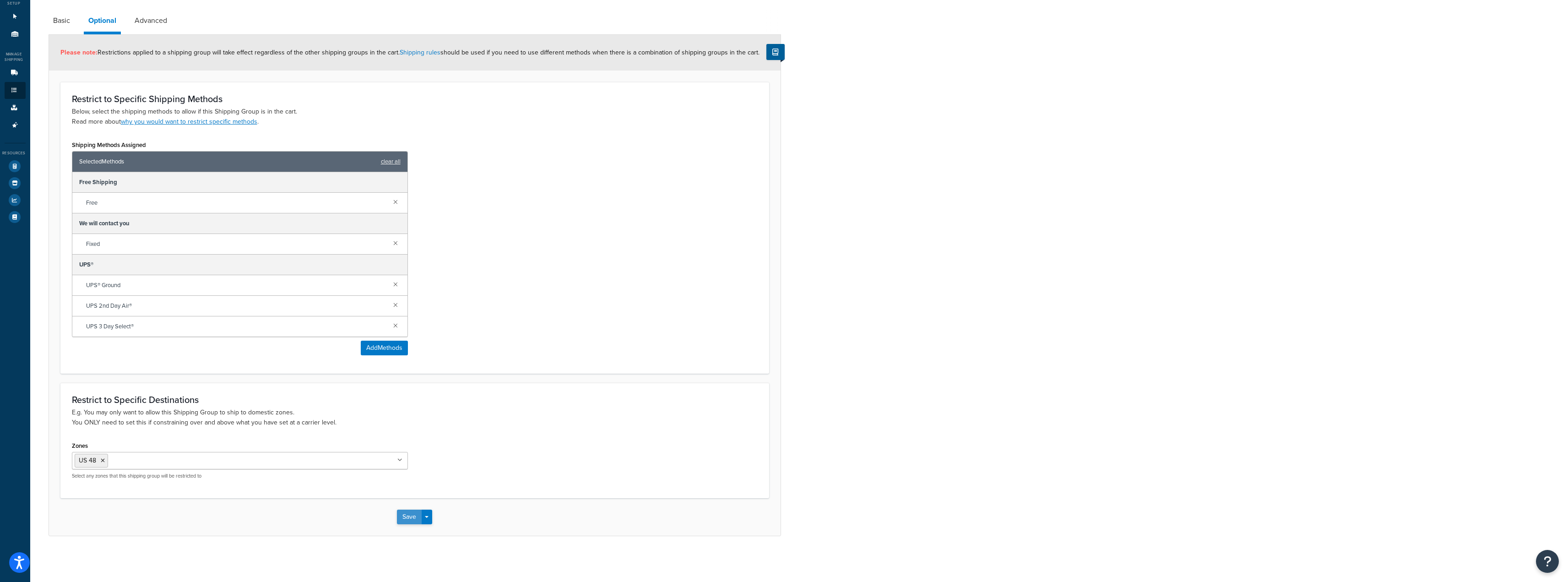
click at [405, 518] on button "Save" at bounding box center [409, 517] width 24 height 15
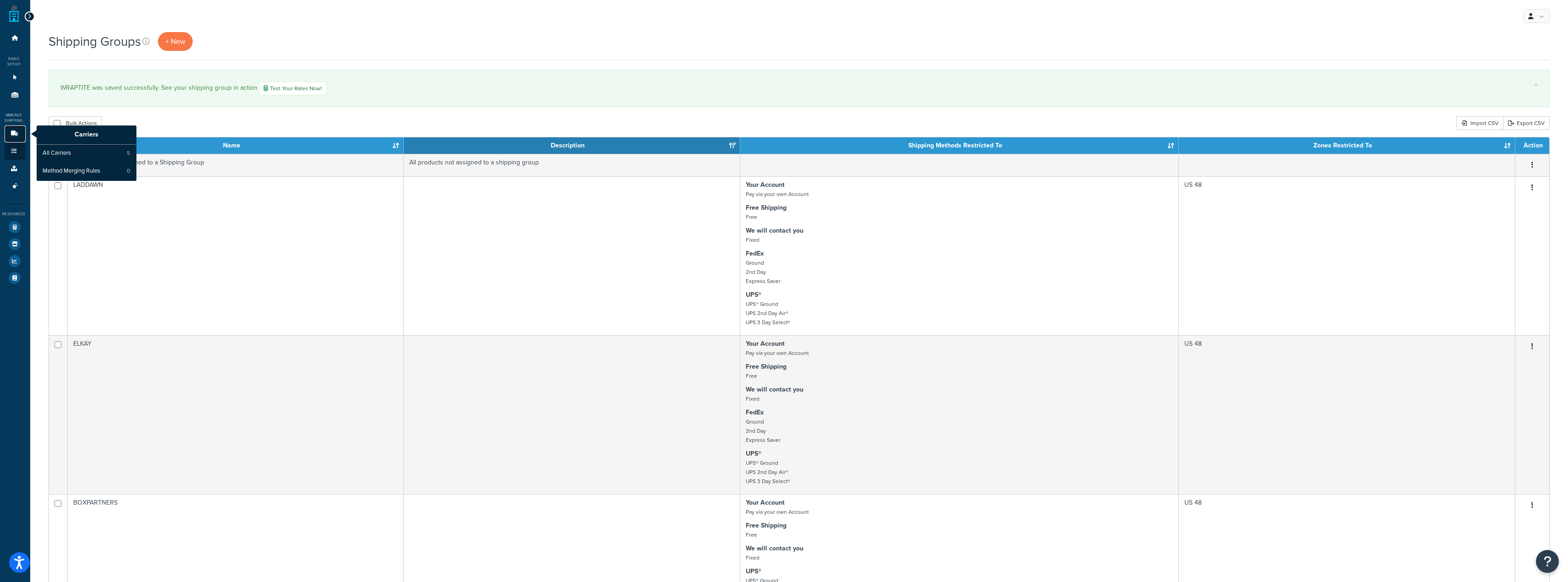
click at [17, 132] on icon at bounding box center [14, 133] width 9 height 6
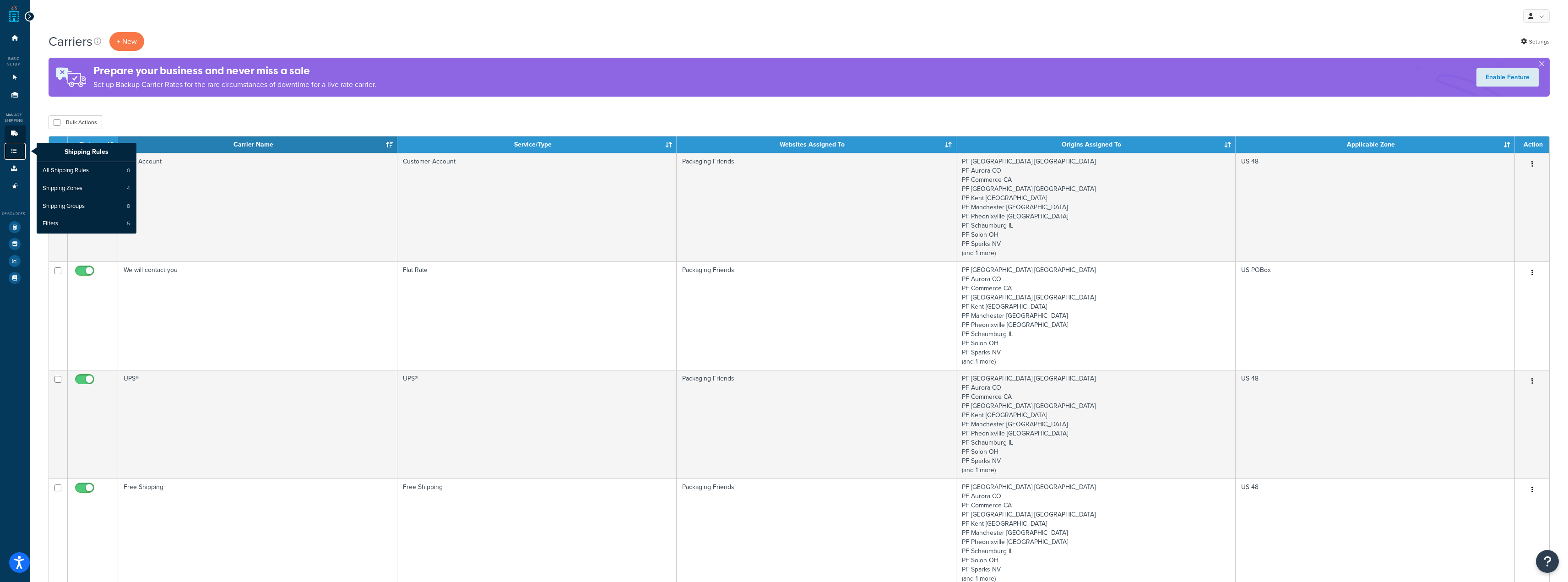
click at [6, 152] on link "Shipping Rules" at bounding box center [15, 152] width 21 height 17
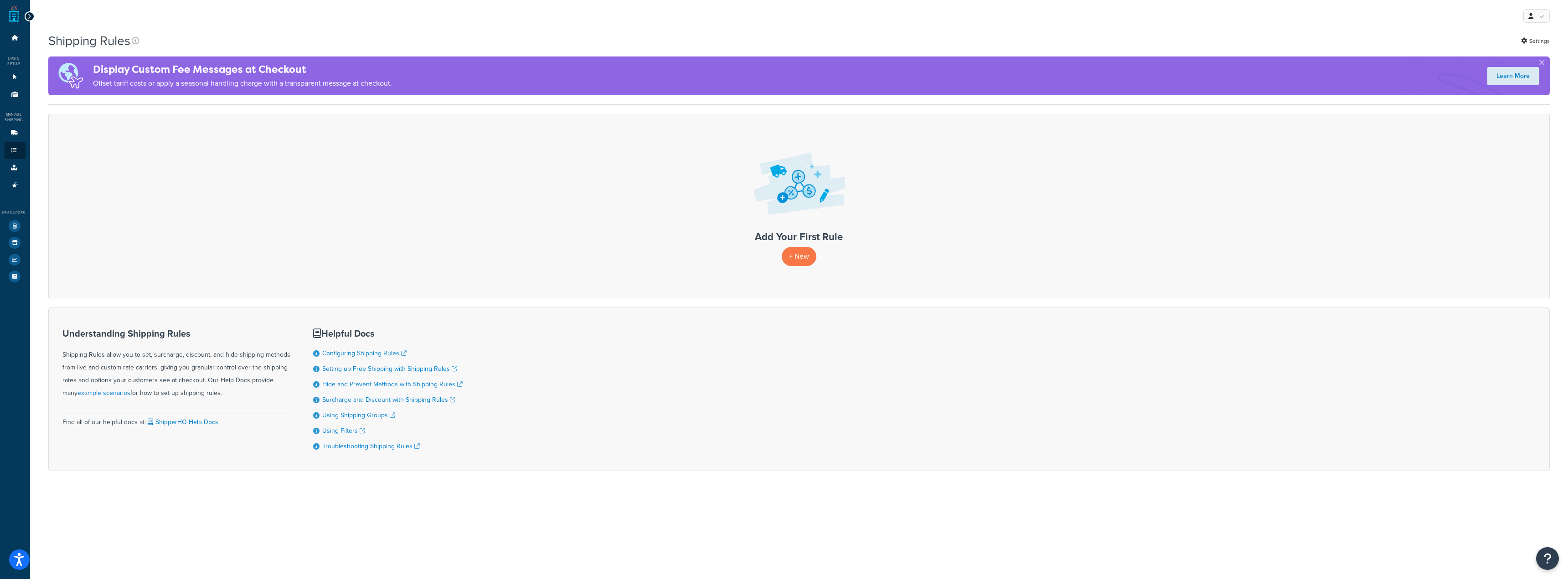
click at [686, 164] on div "Add Your First Rule + New" at bounding box center [799, 206] width 1502 height 184
click at [21, 98] on link "Origins 11" at bounding box center [15, 95] width 21 height 17
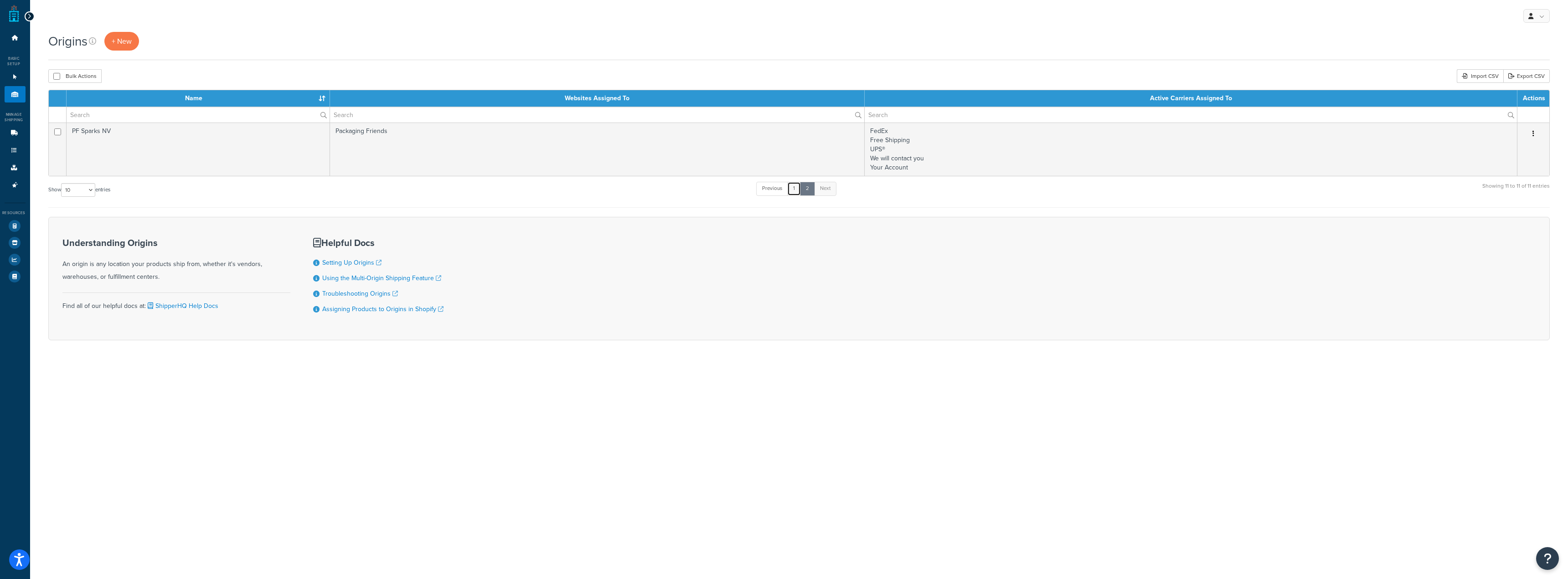
click at [800, 188] on link "1" at bounding box center [794, 189] width 13 height 13
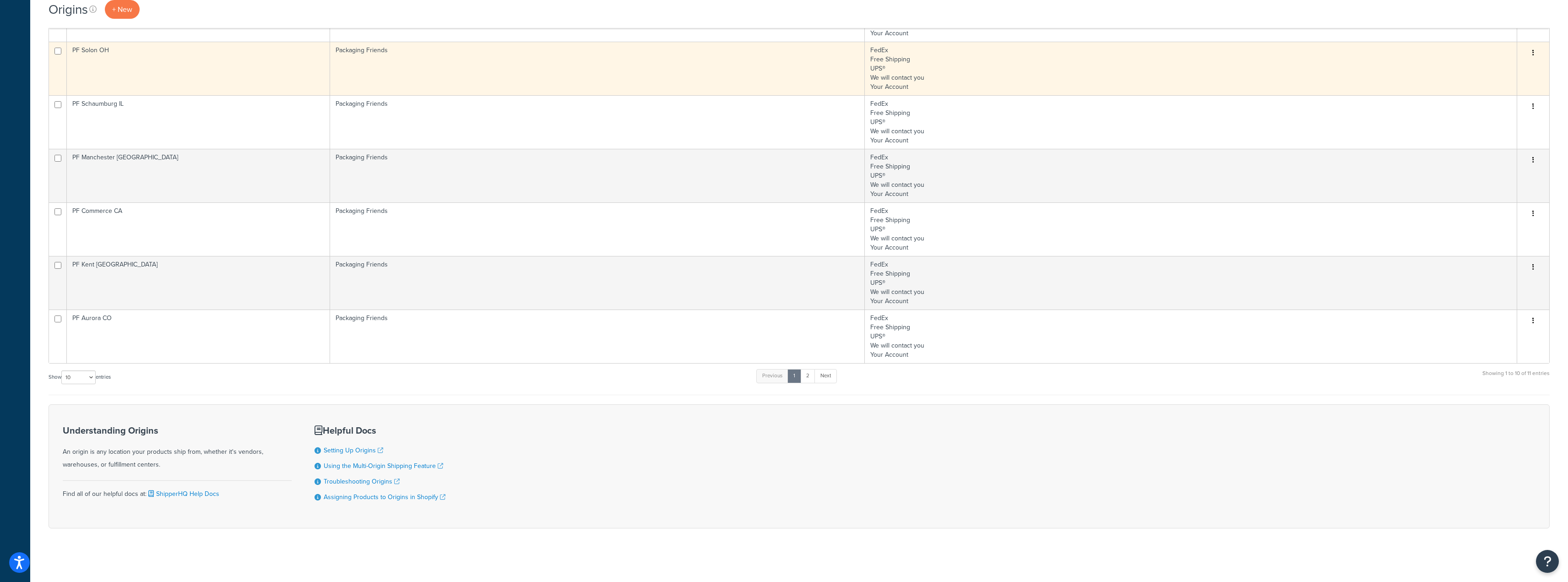
scroll to position [297, 0]
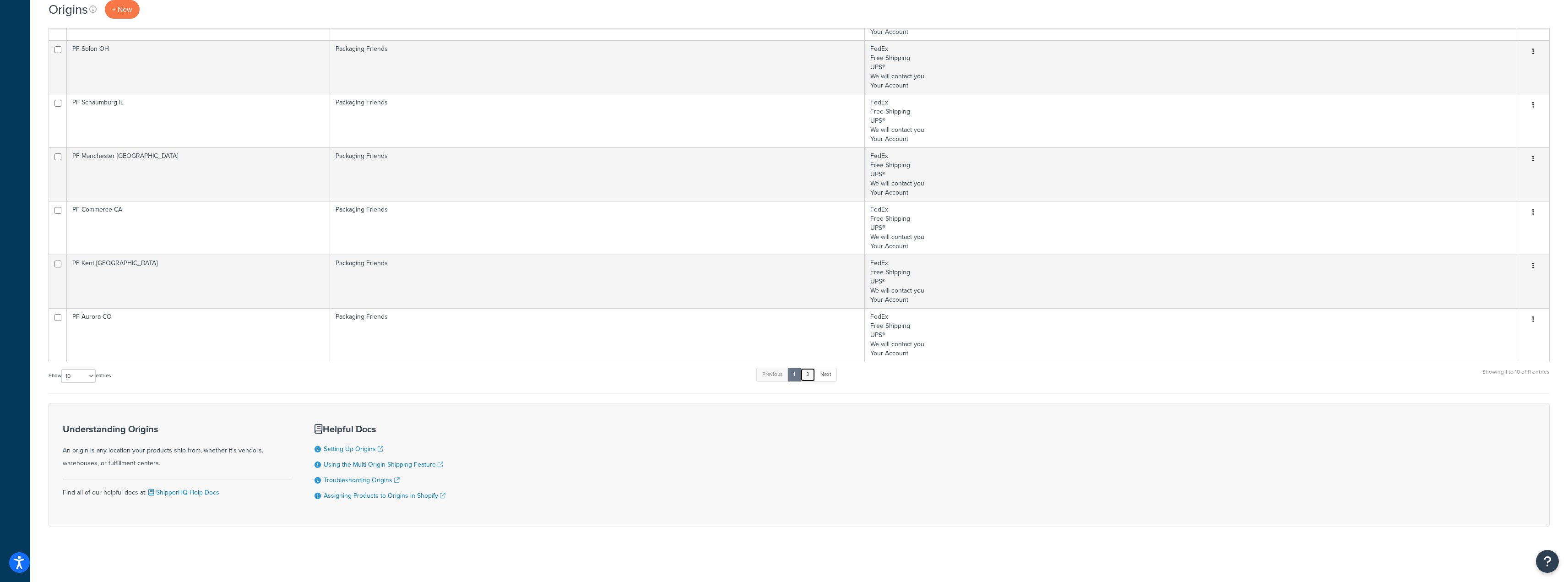
click at [814, 376] on link "2" at bounding box center [808, 374] width 15 height 13
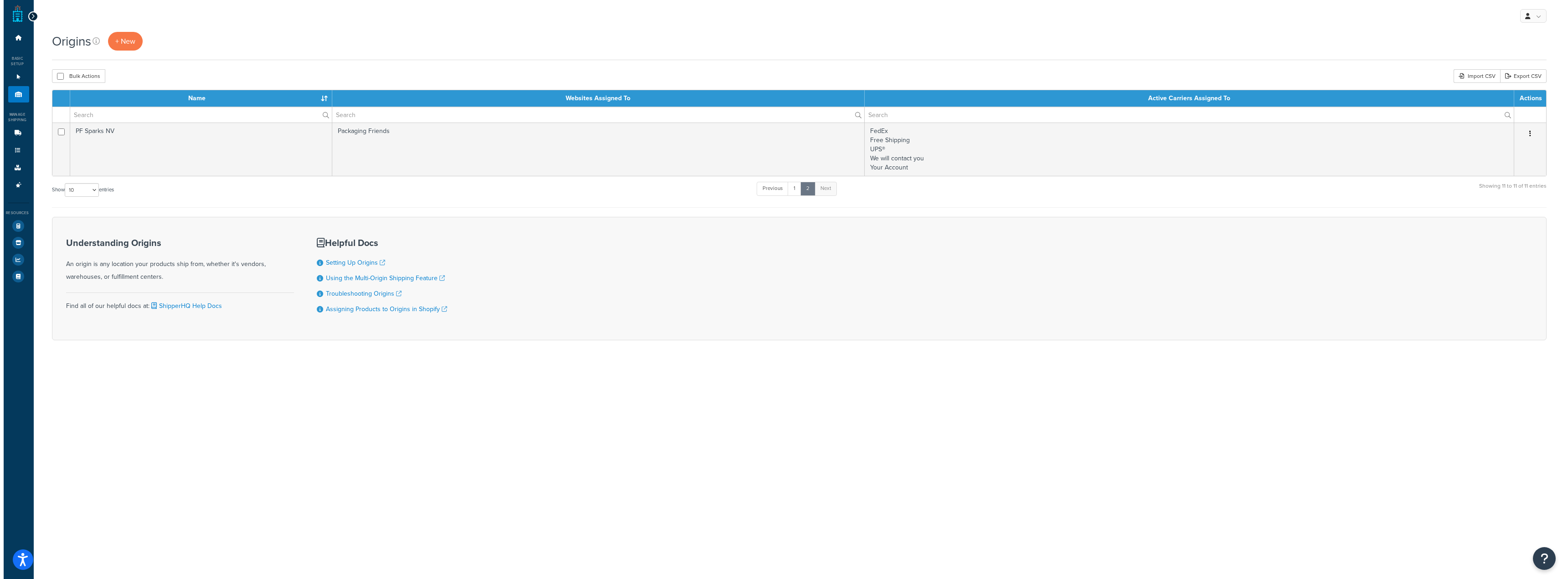
scroll to position [0, 0]
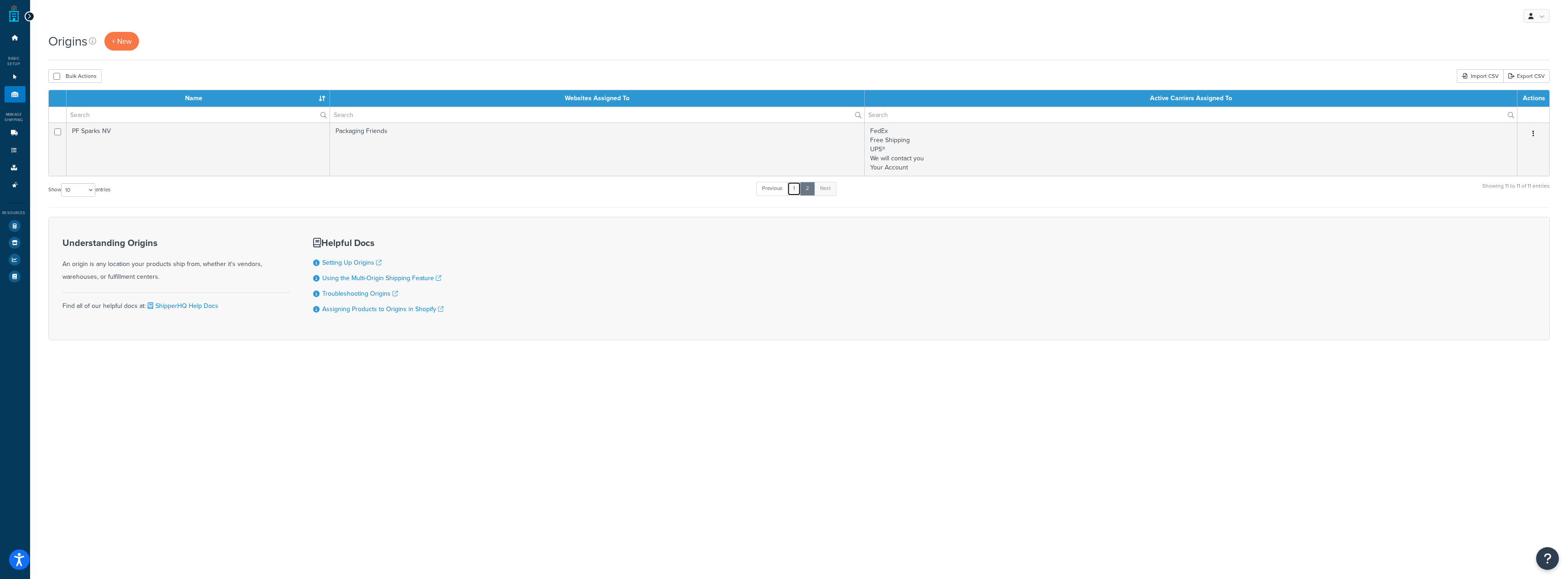
click at [801, 184] on link "1" at bounding box center [794, 189] width 13 height 13
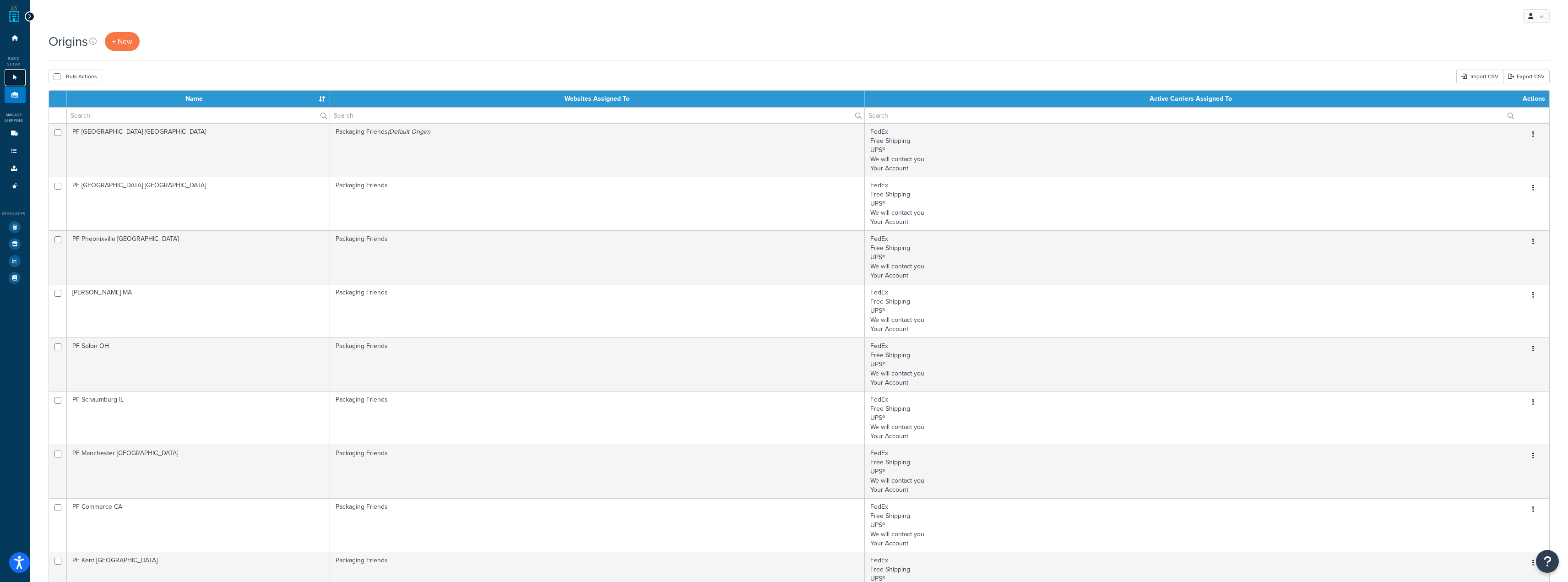
click at [16, 78] on icon at bounding box center [15, 77] width 9 height 6
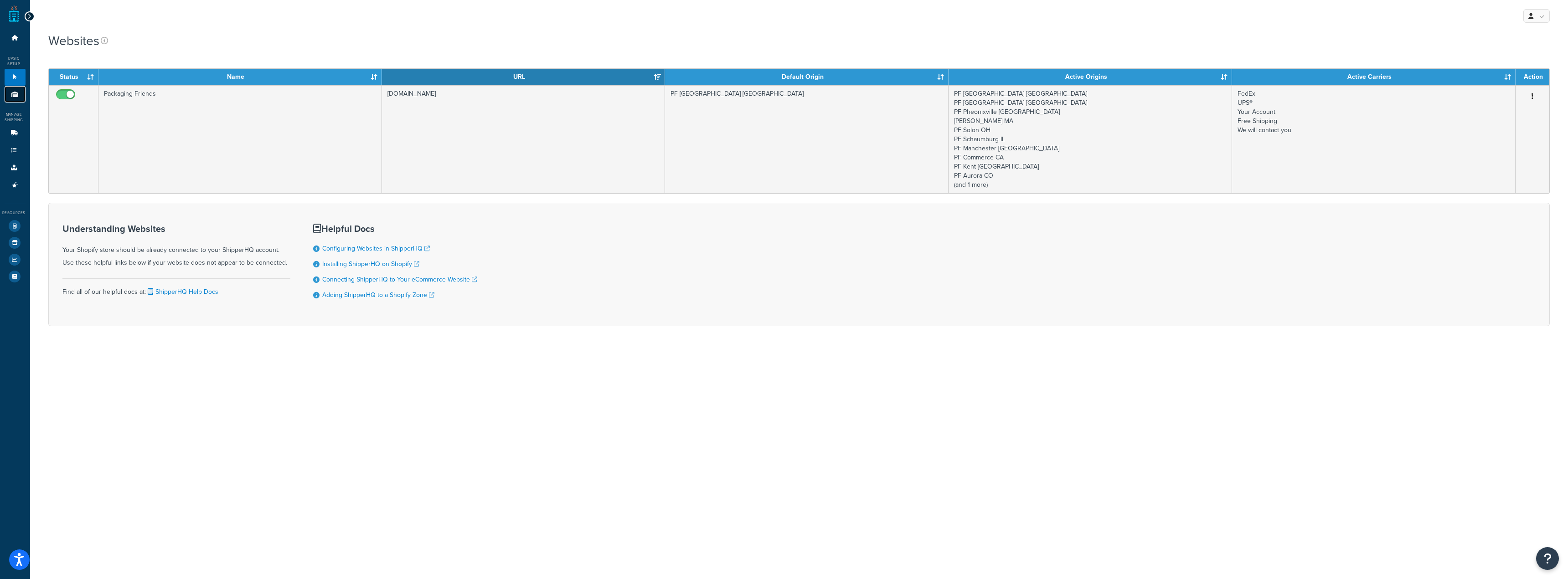
click at [10, 99] on link "Origins 11" at bounding box center [15, 95] width 21 height 17
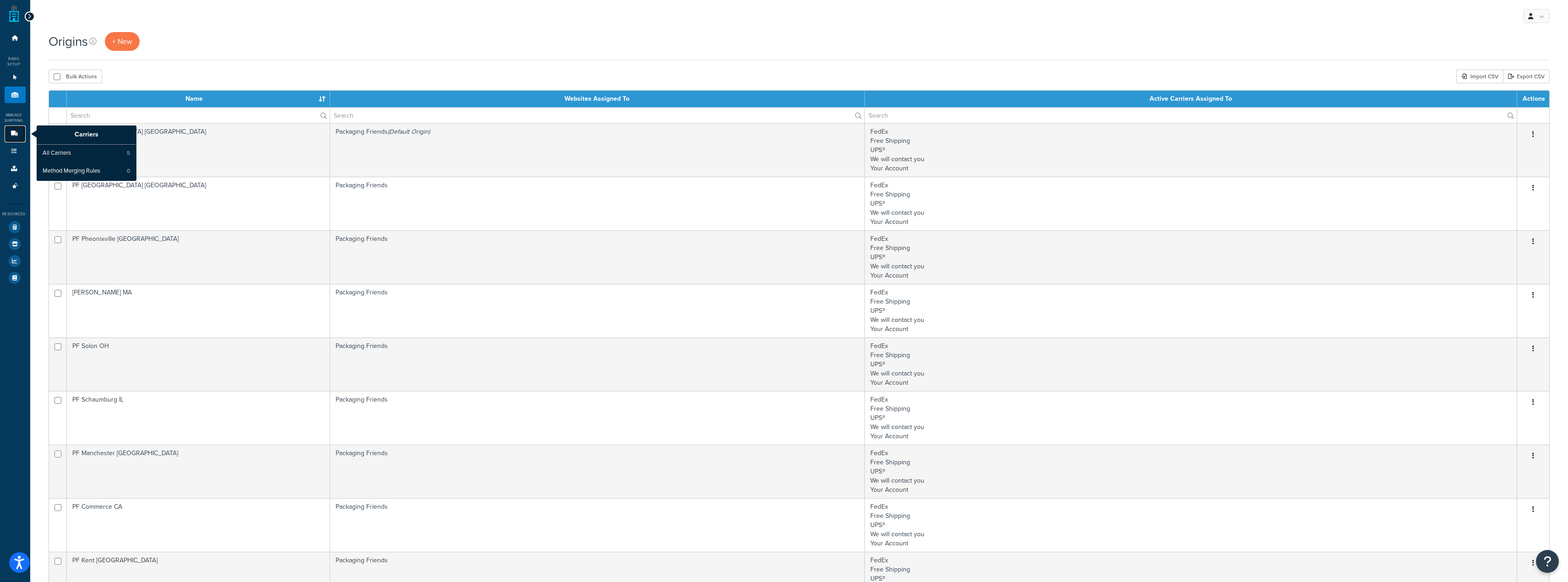
click at [13, 138] on link "Carriers" at bounding box center [15, 134] width 21 height 17
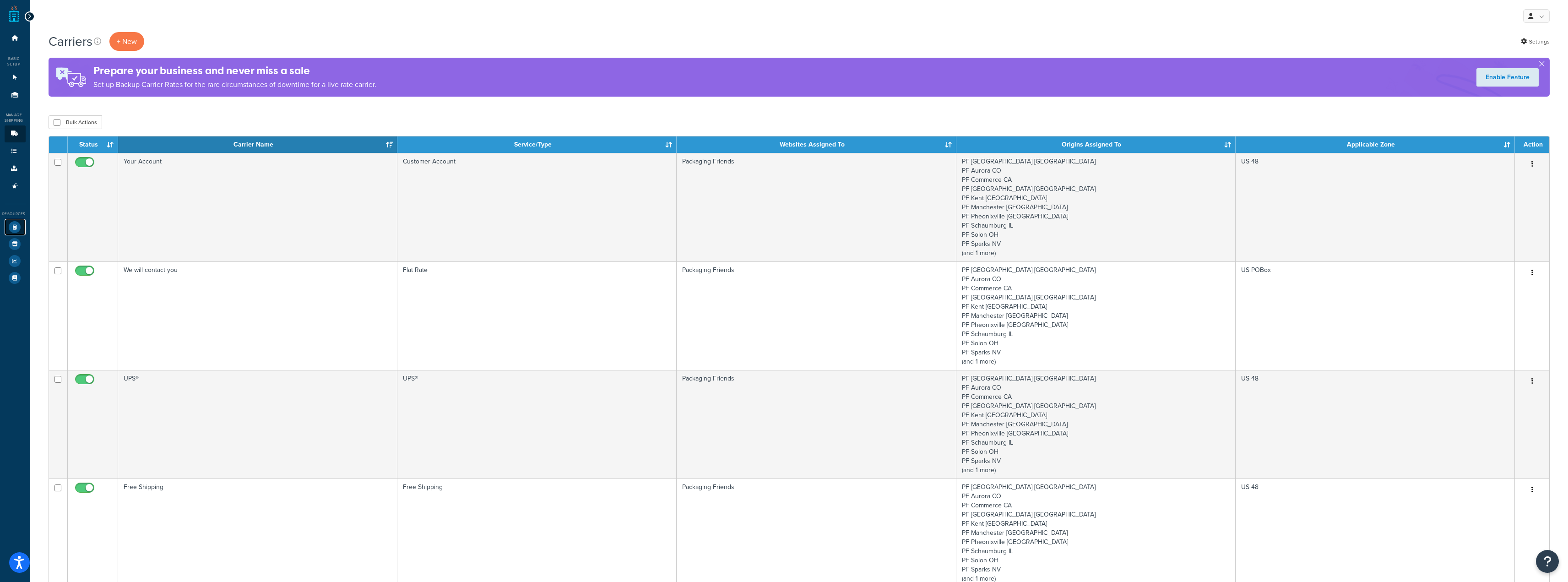
click at [9, 234] on link "Test Your Rates" at bounding box center [15, 227] width 21 height 17
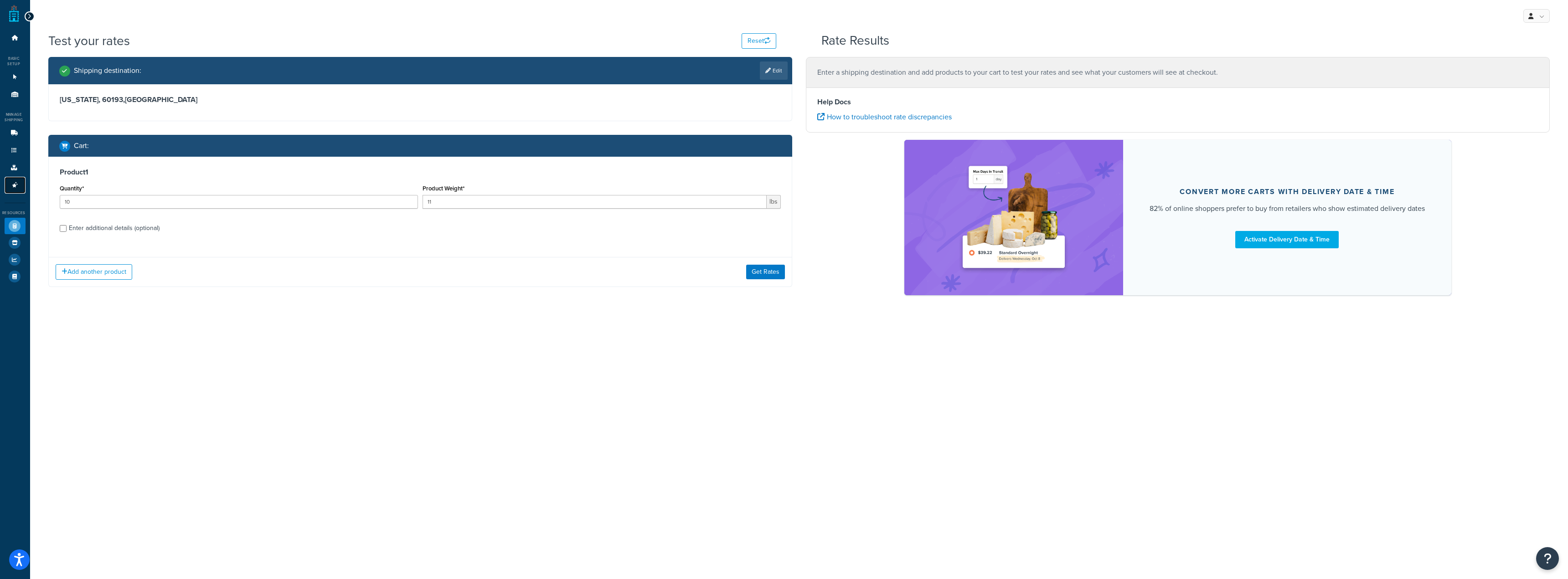
click at [15, 183] on icon at bounding box center [15, 185] width 9 height 5
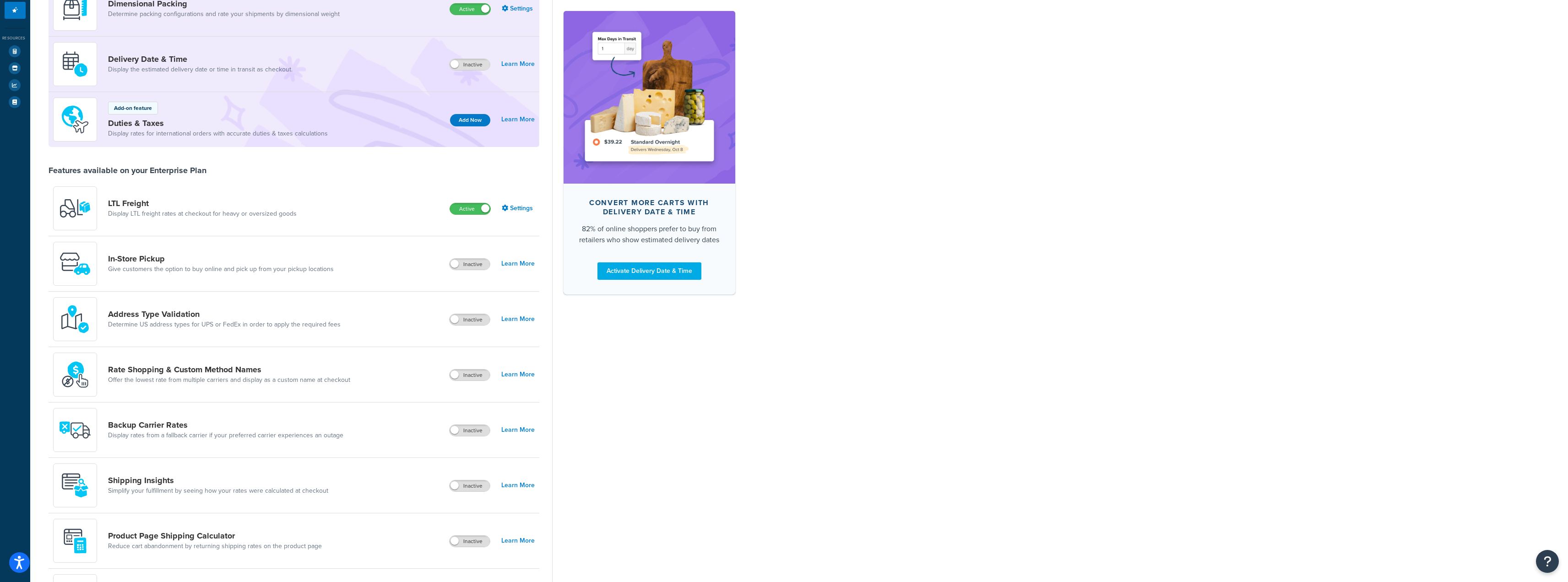
scroll to position [183, 0]
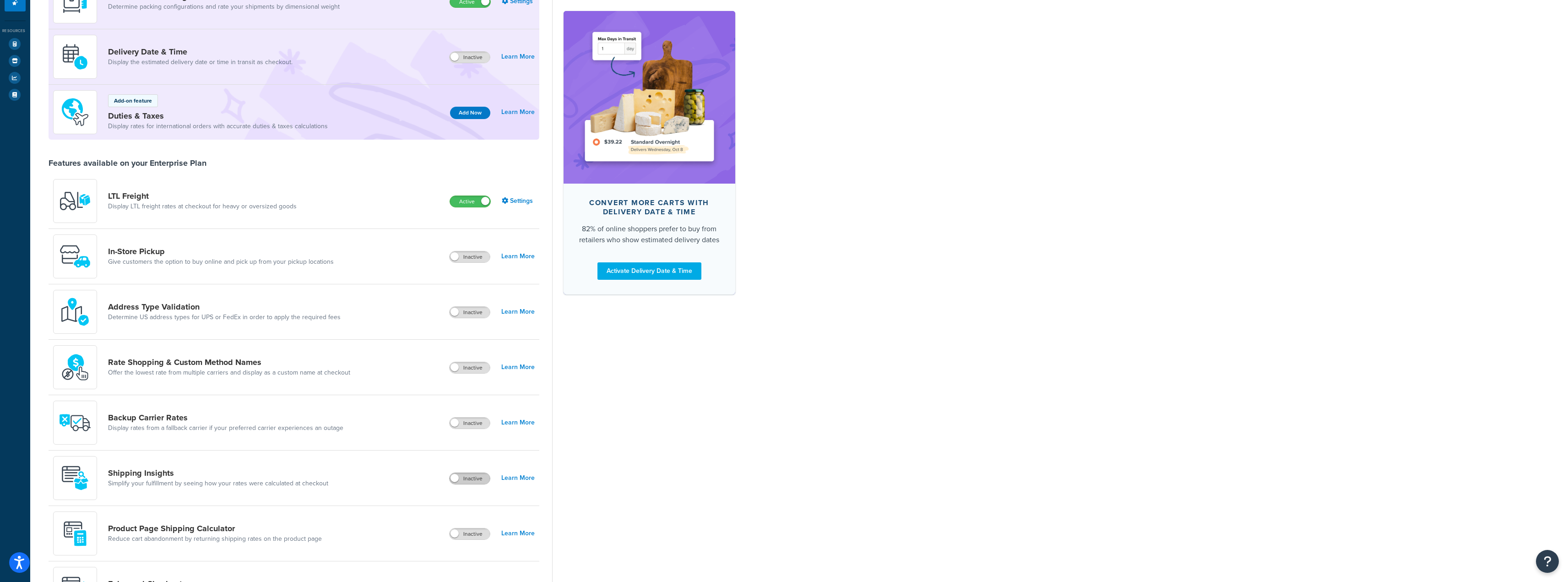
click at [473, 481] on label "Inactive" at bounding box center [469, 479] width 40 height 11
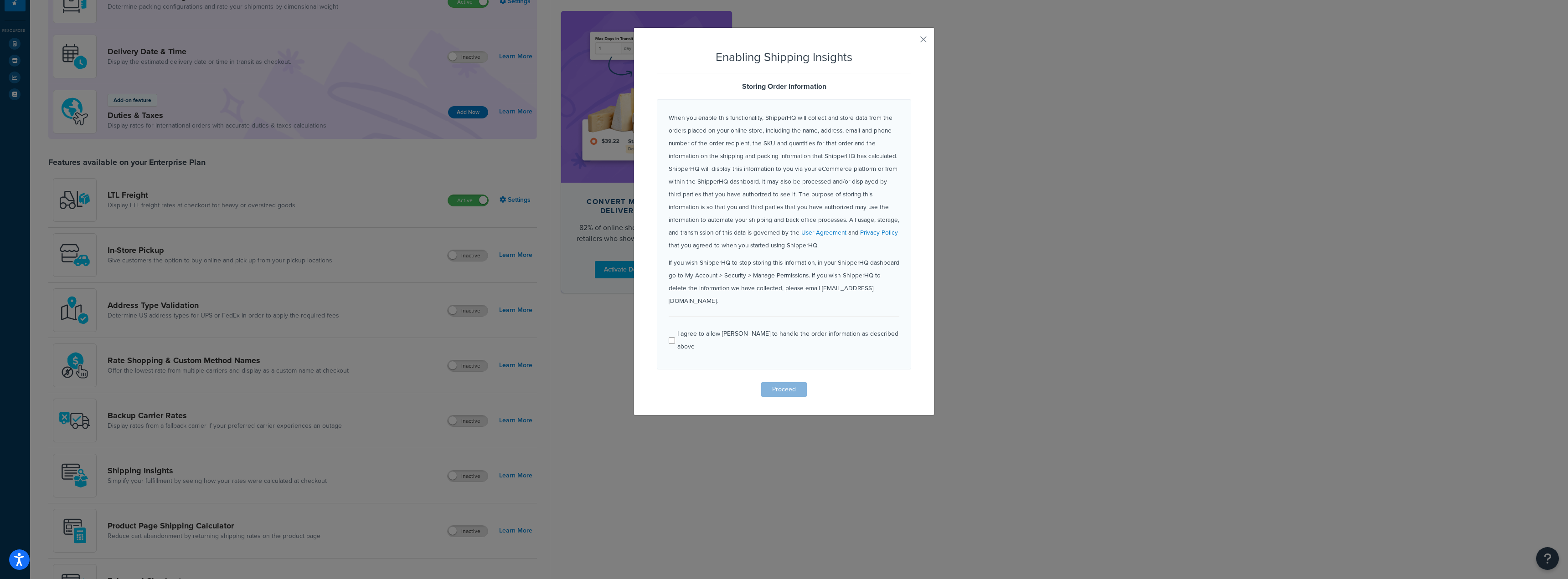
click at [744, 327] on div "I agree to allow ShipperHQ to handle the order information as described above" at bounding box center [788, 340] width 222 height 26
click at [675, 337] on input "I agree to allow ShipperHQ to handle the order information as described above" at bounding box center [672, 340] width 6 height 7
checkbox input "true"
click at [780, 382] on button "Proceed" at bounding box center [784, 389] width 46 height 15
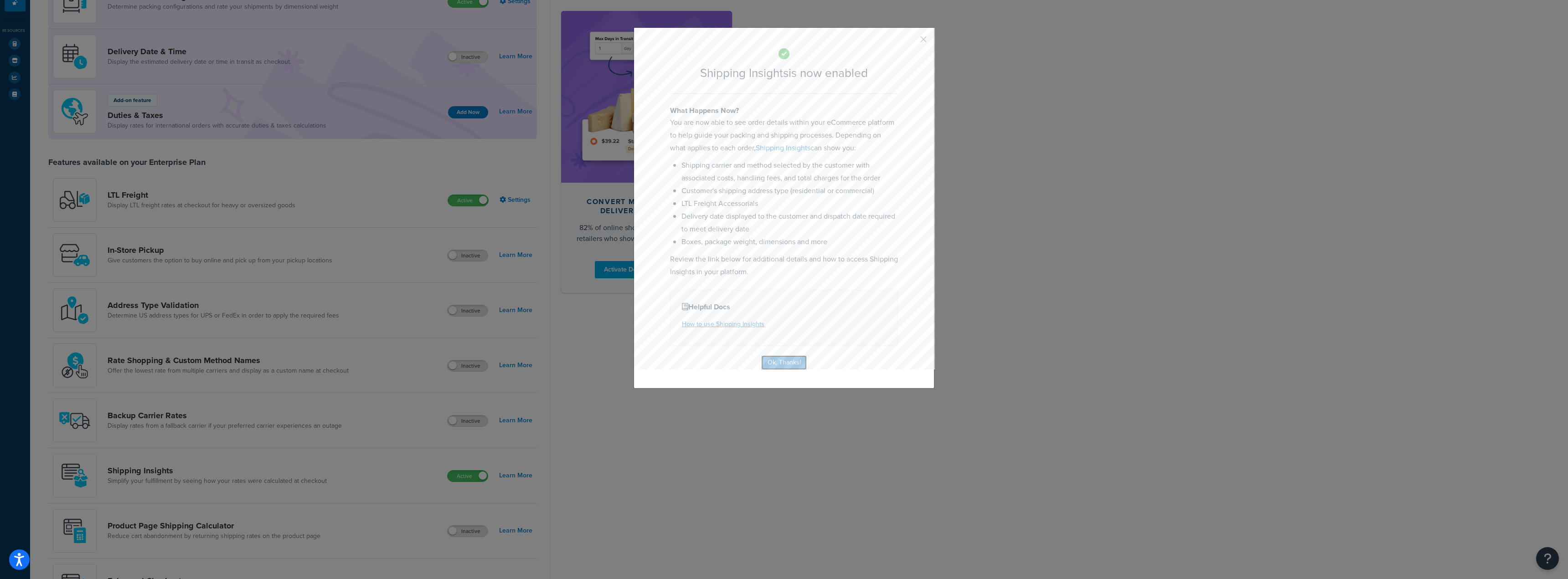
click at [780, 364] on button "Ok, Thanks!" at bounding box center [784, 362] width 46 height 15
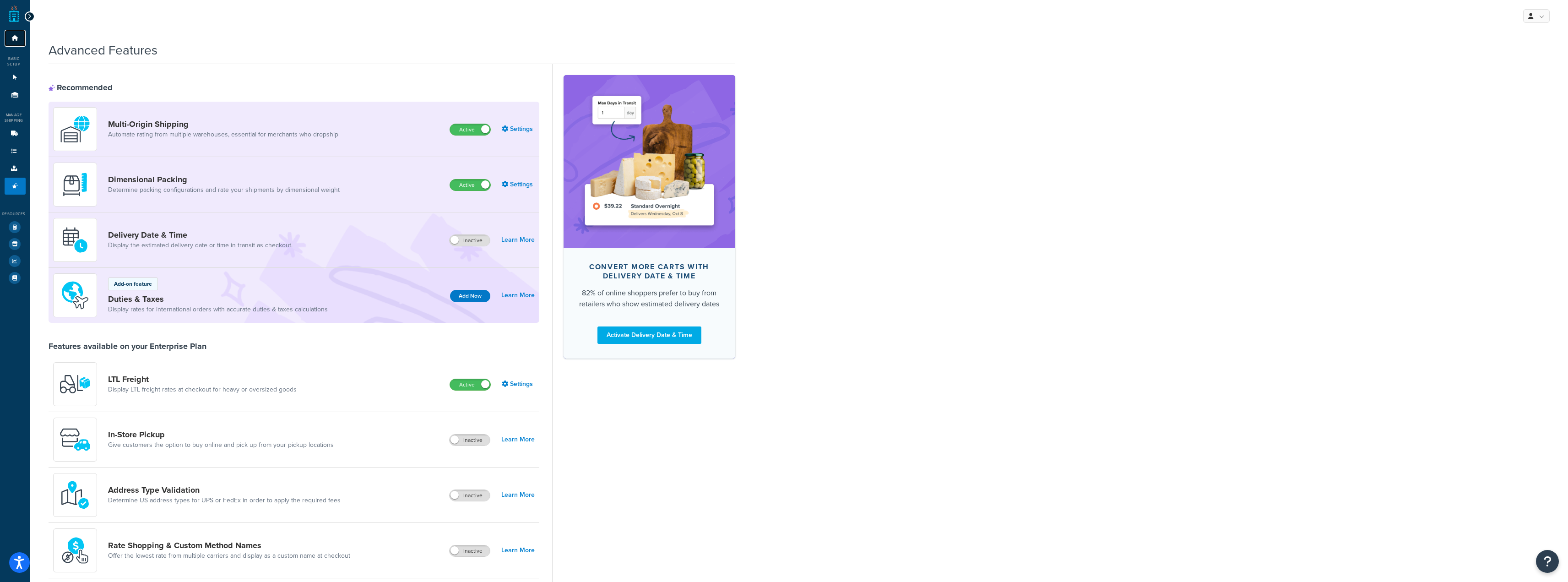
click at [13, 38] on icon at bounding box center [15, 38] width 9 height 6
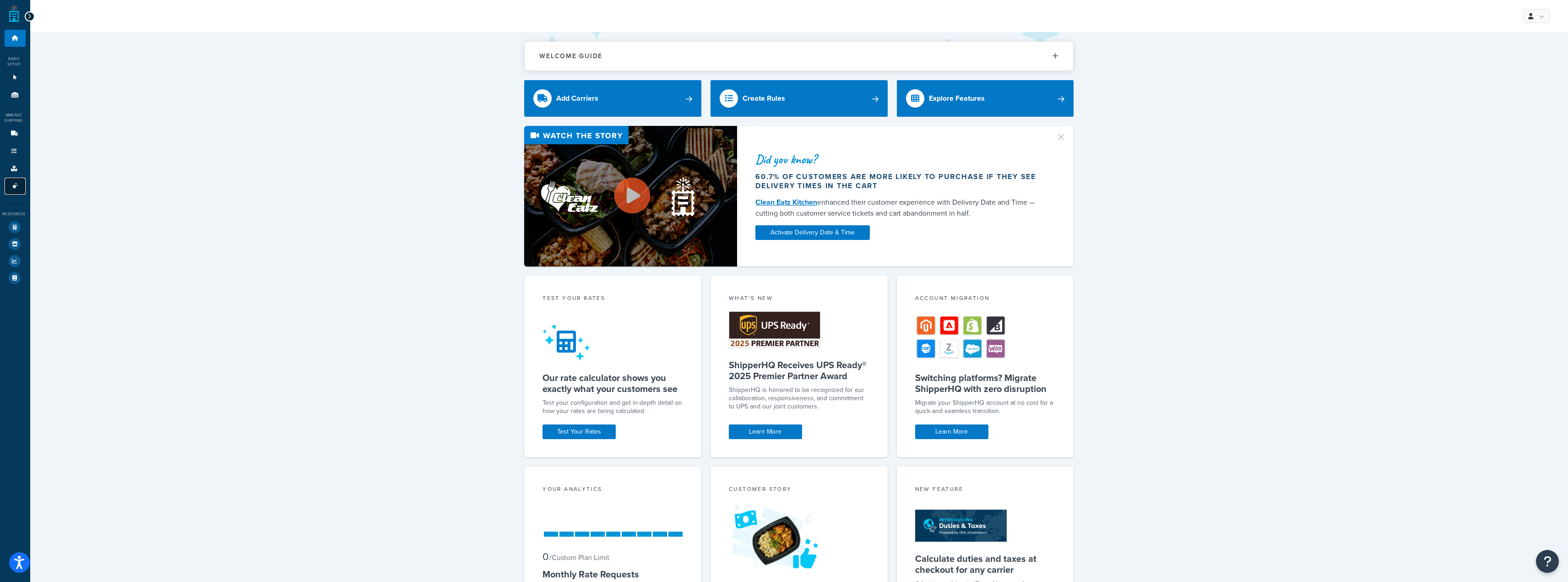
click at [17, 184] on icon at bounding box center [15, 186] width 9 height 6
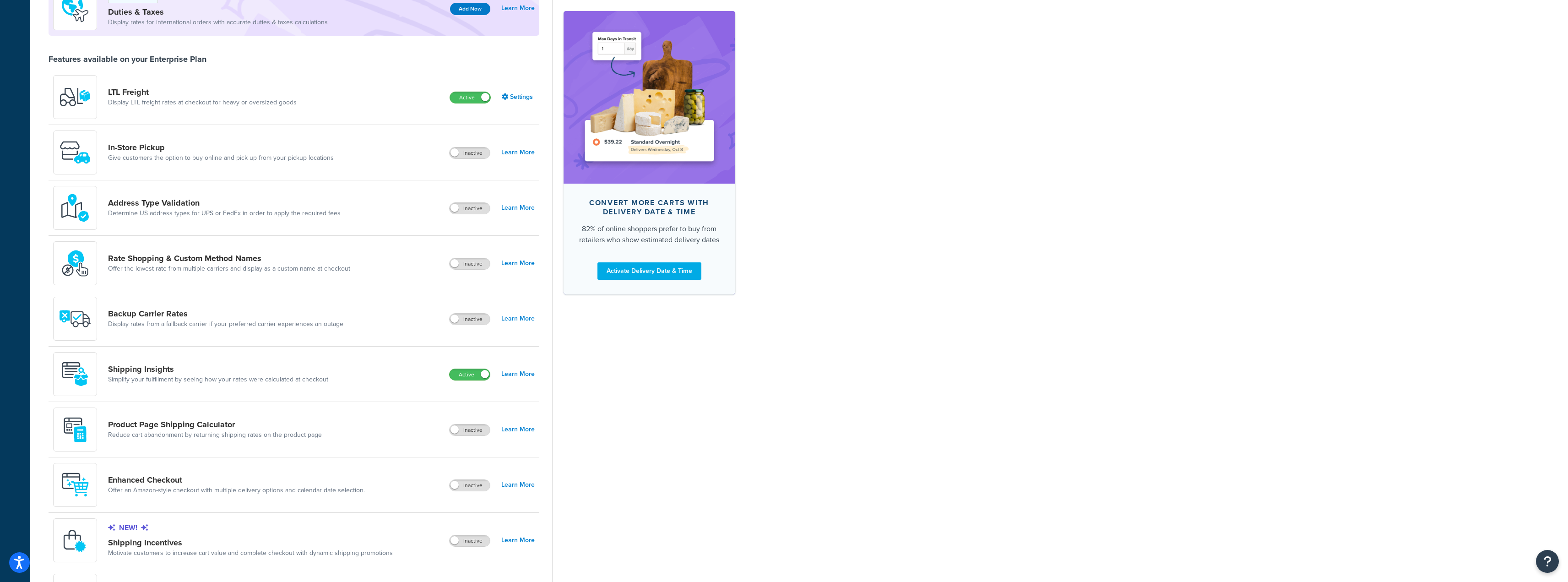
scroll to position [366, 0]
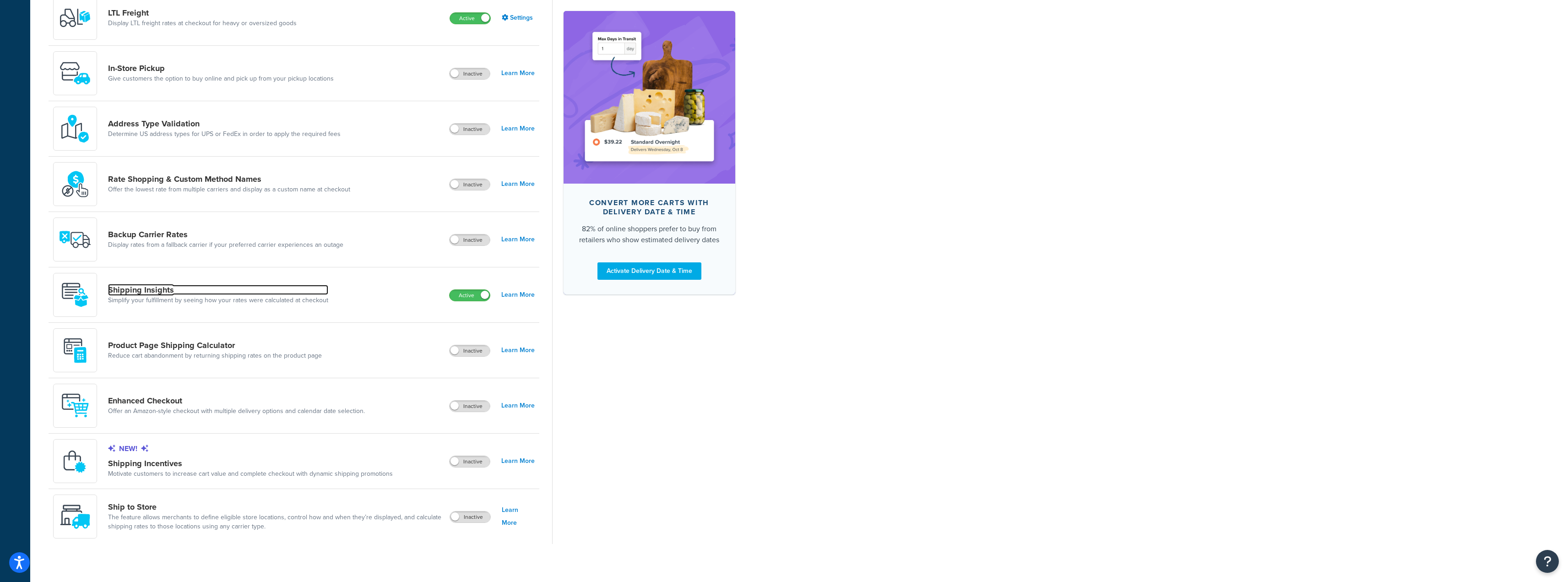
click at [156, 291] on link "Shipping Insights" at bounding box center [218, 290] width 220 height 10
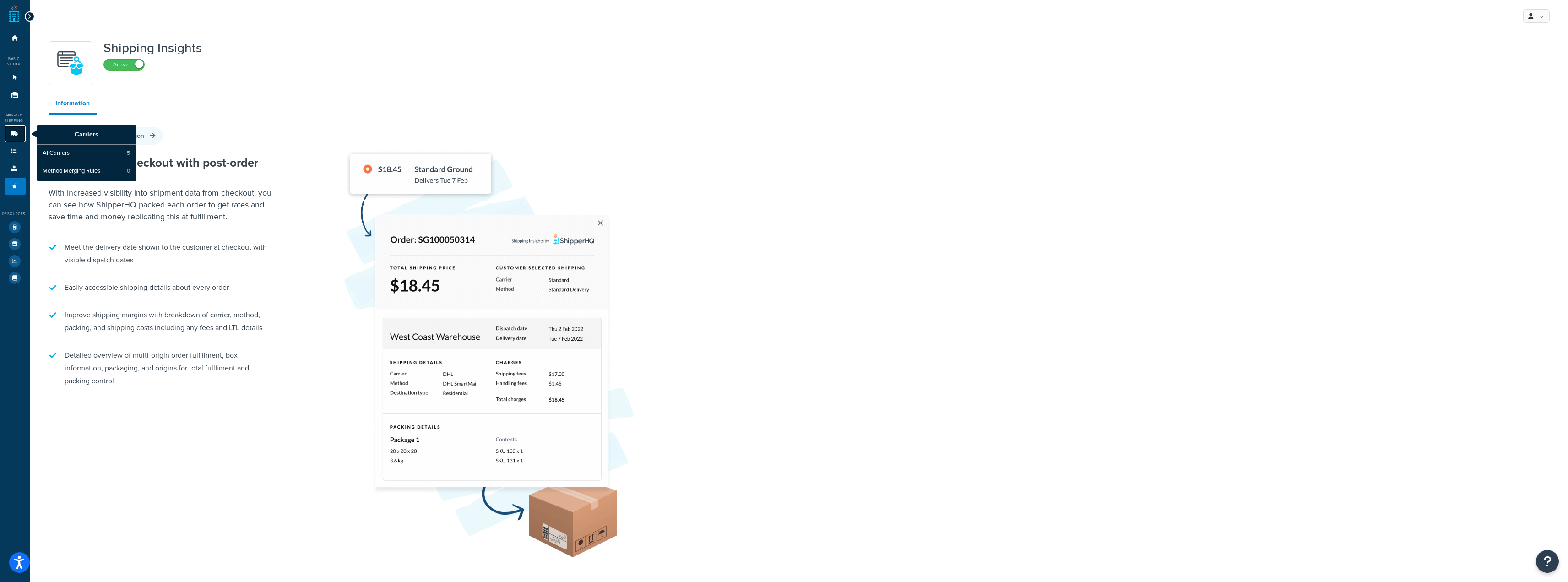
click at [12, 134] on icon at bounding box center [14, 133] width 9 height 6
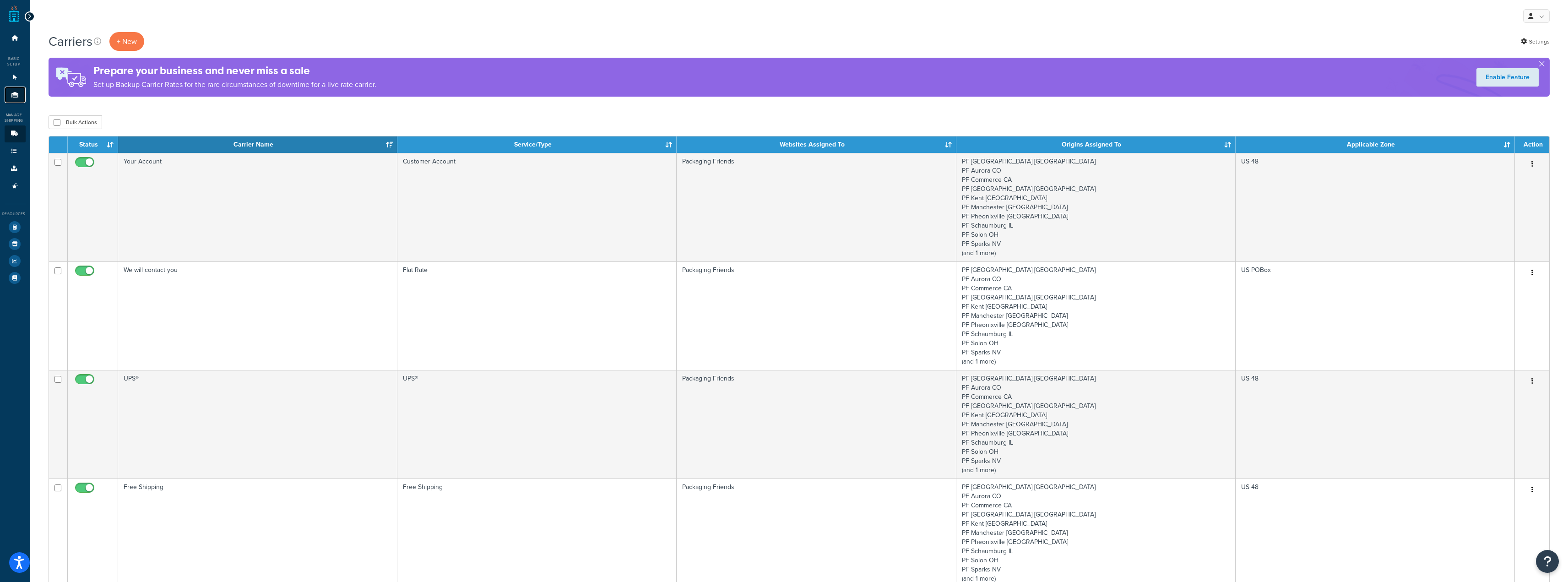
click at [17, 97] on icon at bounding box center [15, 95] width 9 height 6
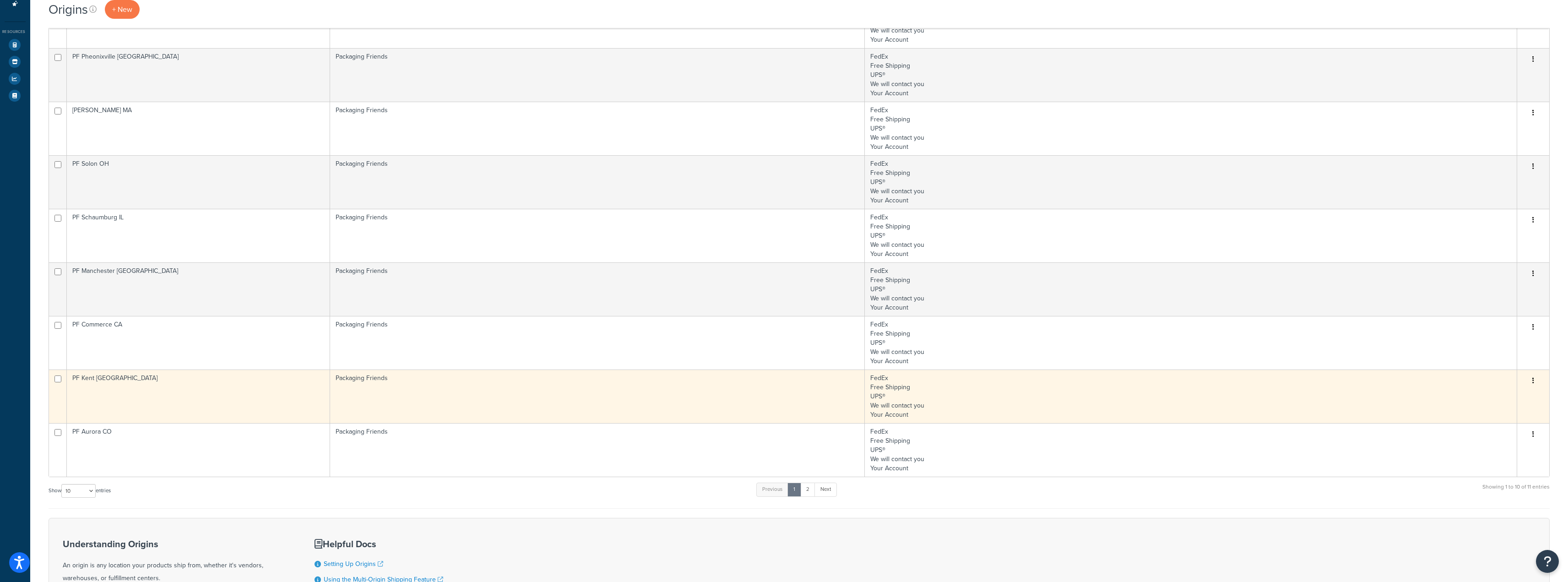
scroll to position [183, 0]
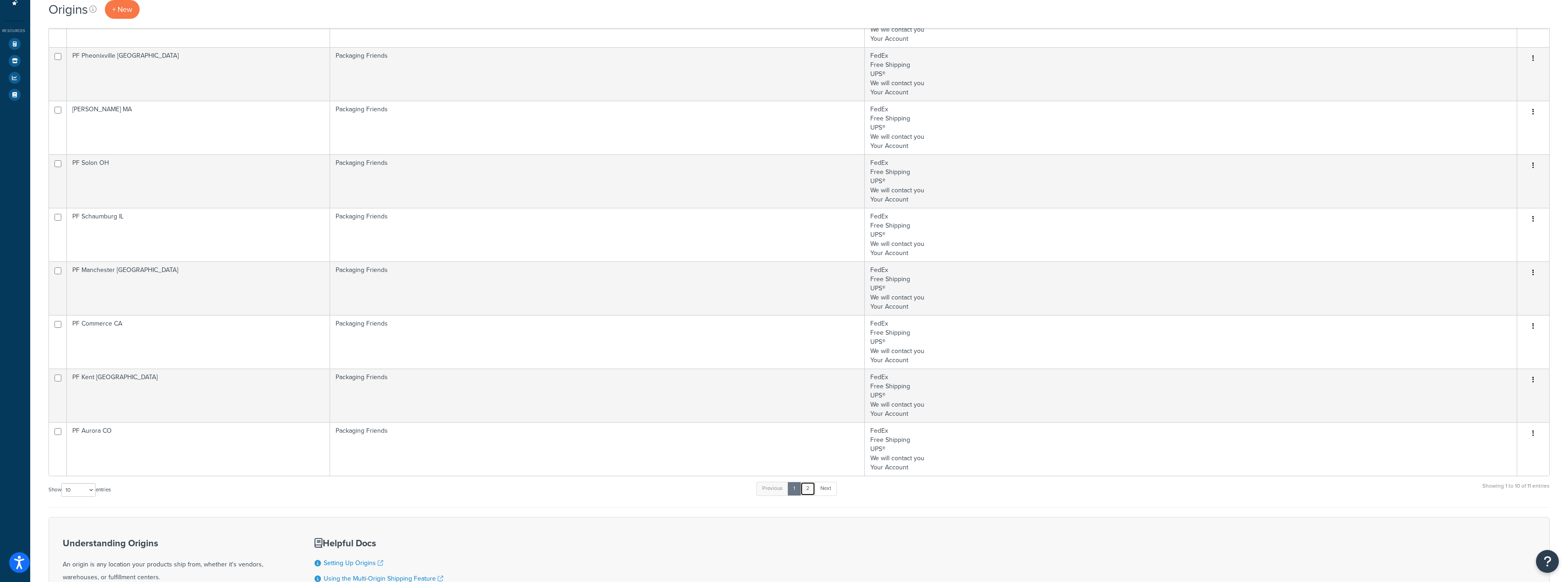
click at [803, 489] on link "2" at bounding box center [808, 488] width 15 height 13
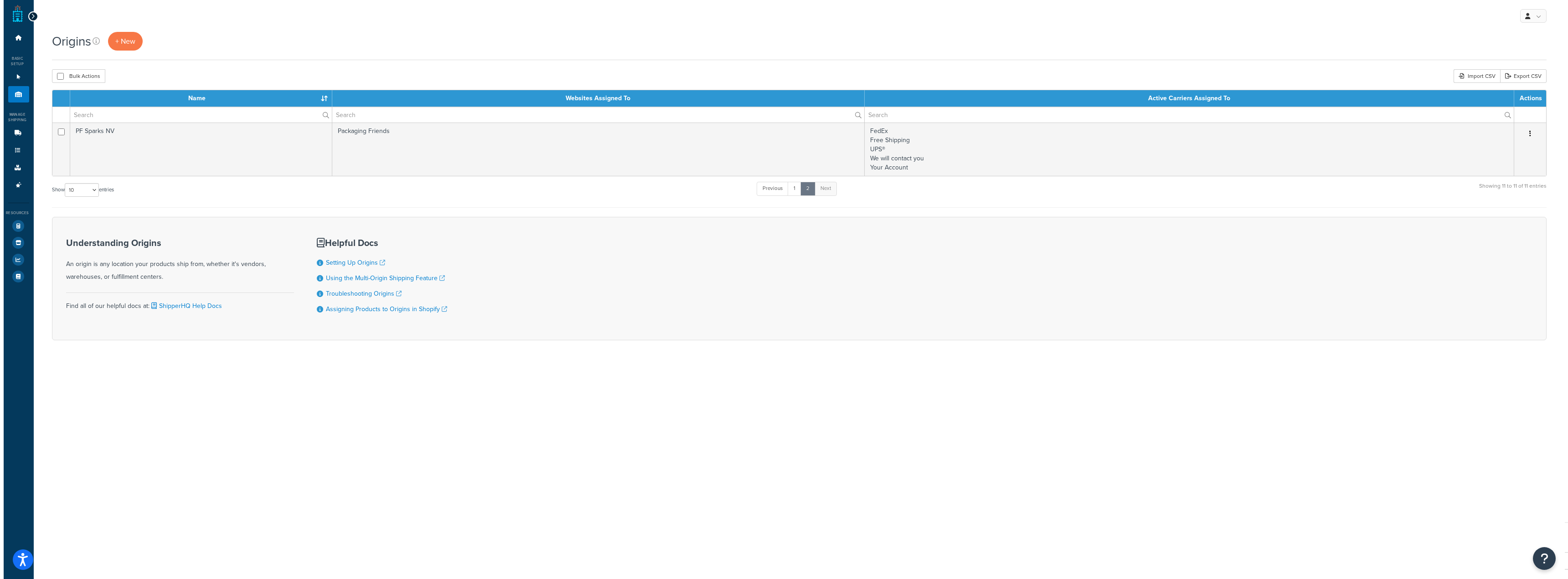
scroll to position [0, 0]
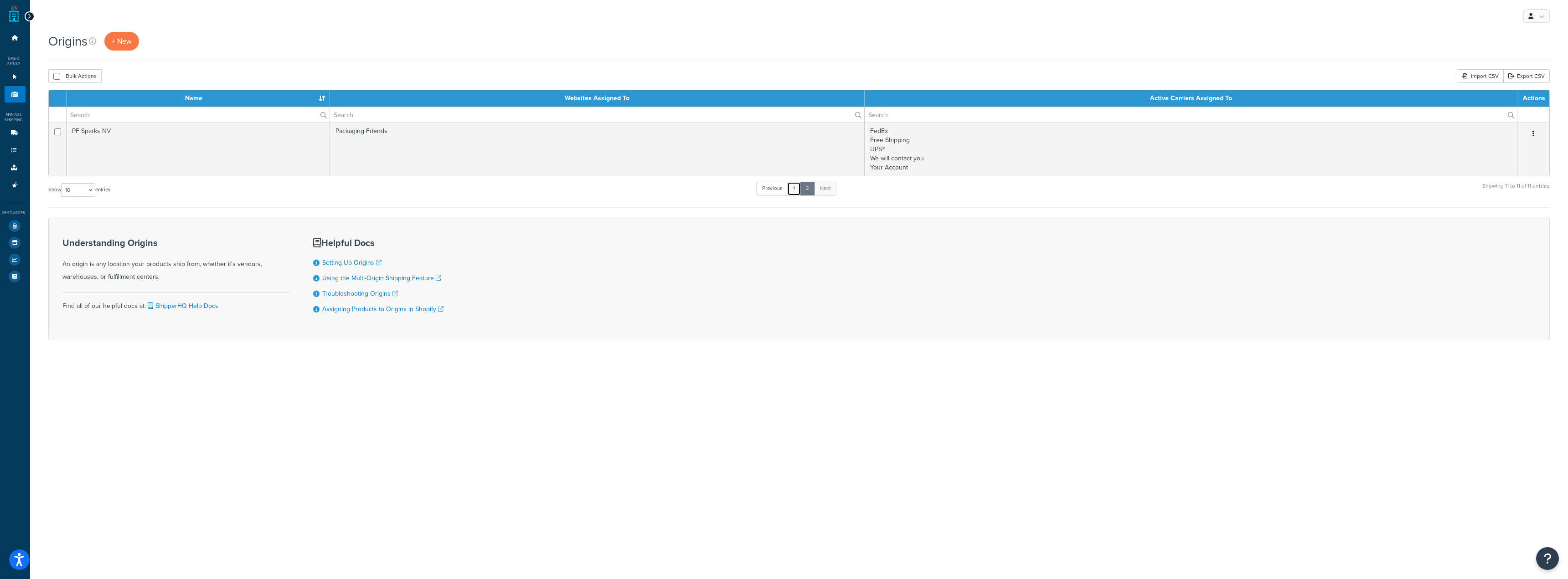
click at [795, 189] on link "1" at bounding box center [794, 189] width 13 height 13
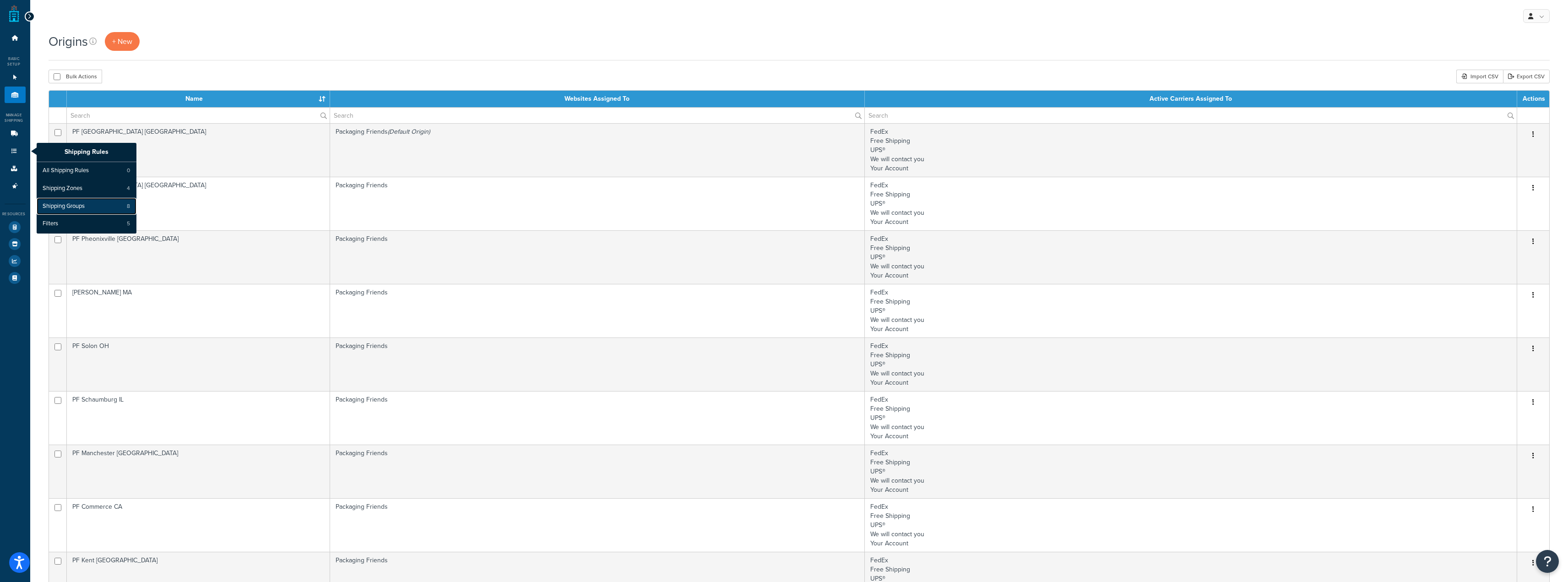
click at [78, 205] on span "Shipping Groups" at bounding box center [64, 206] width 42 height 8
